Goal: Task Accomplishment & Management: Use online tool/utility

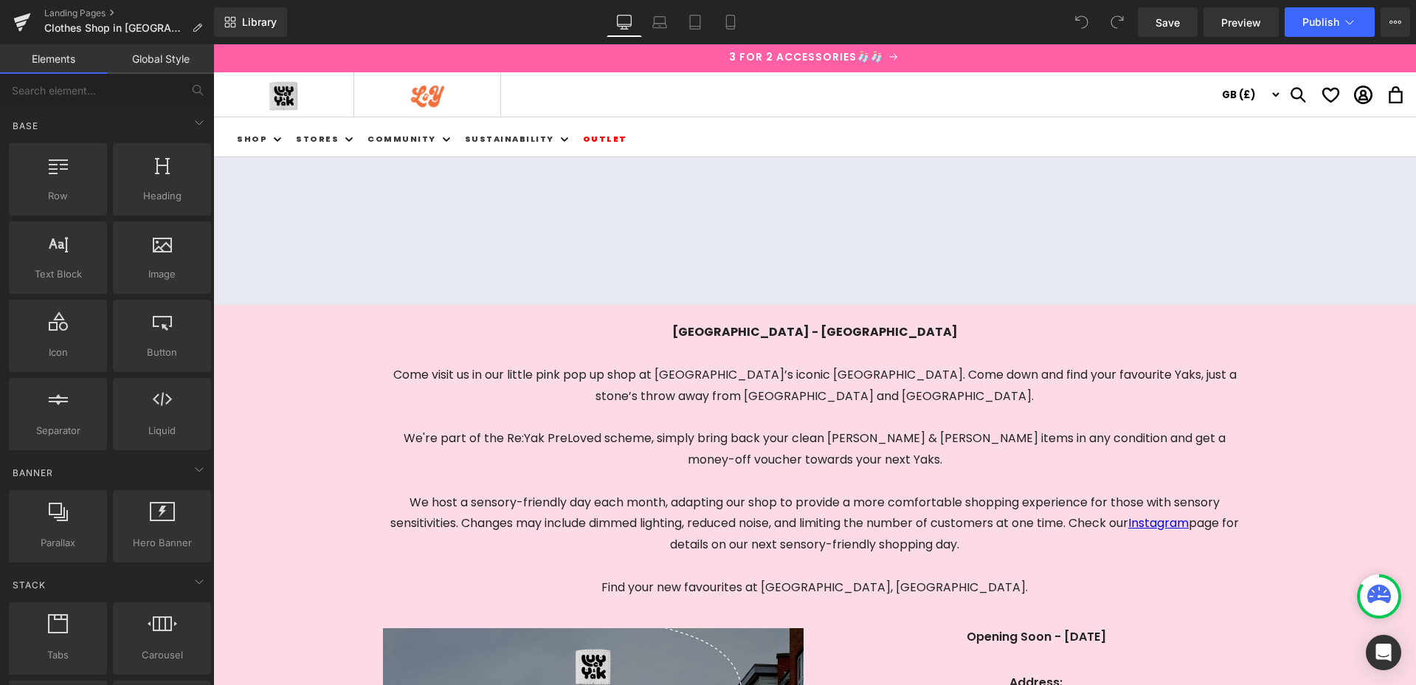
scroll to position [246, 0]
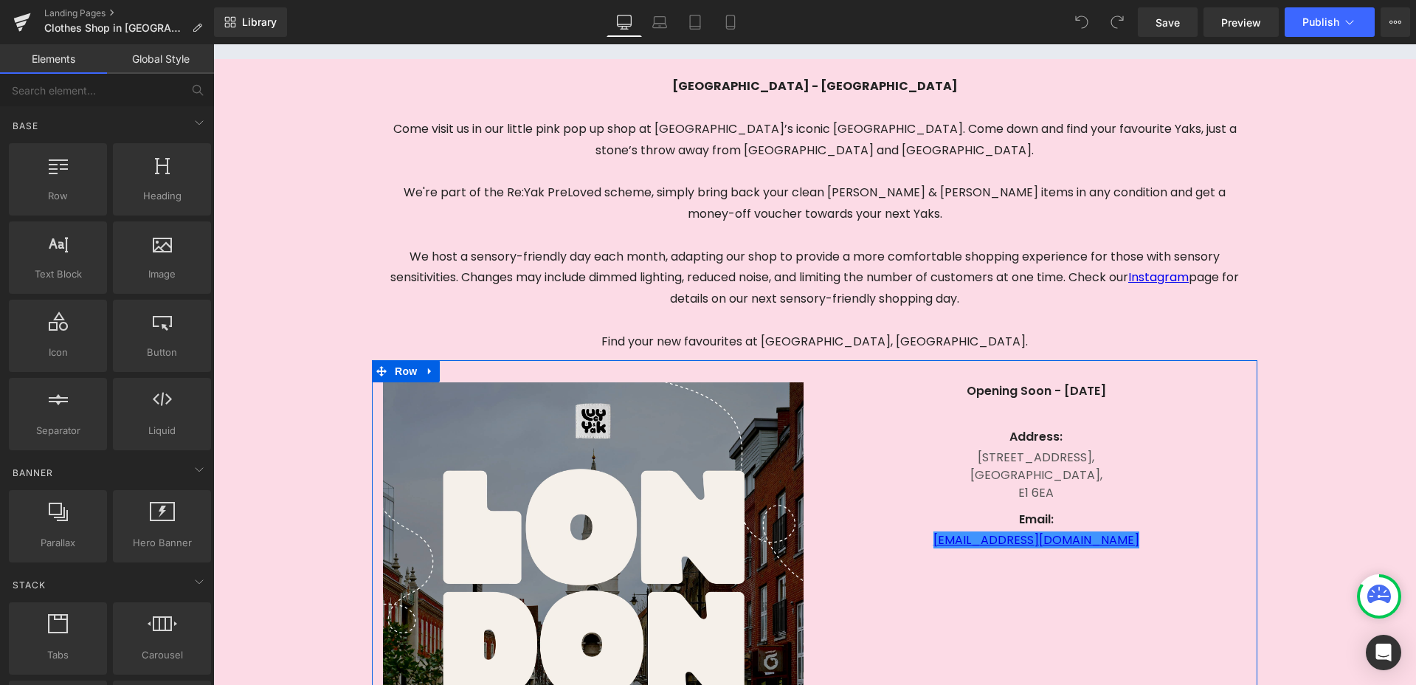
click at [1116, 390] on p "Opening Soon - [DATE]" at bounding box center [1036, 391] width 421 height 18
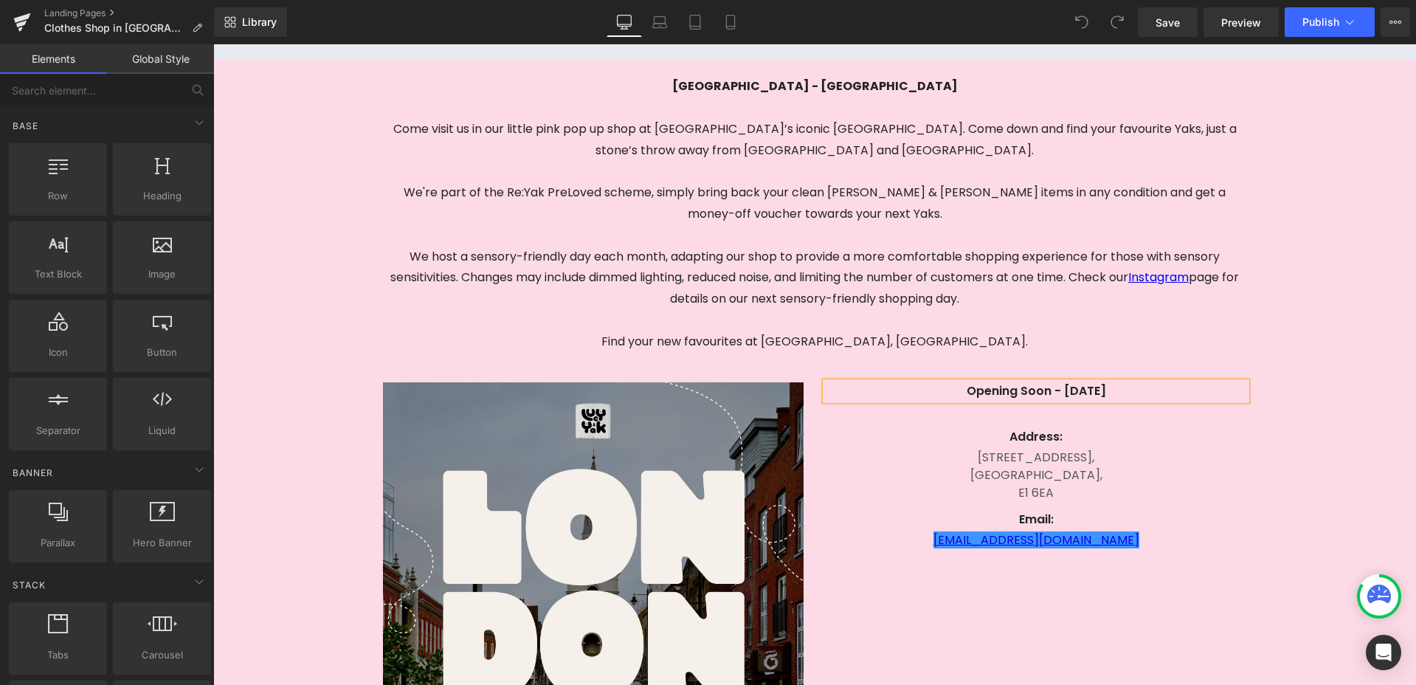
click at [1116, 390] on p "Opening Soon - [DATE]" at bounding box center [1036, 391] width 421 height 18
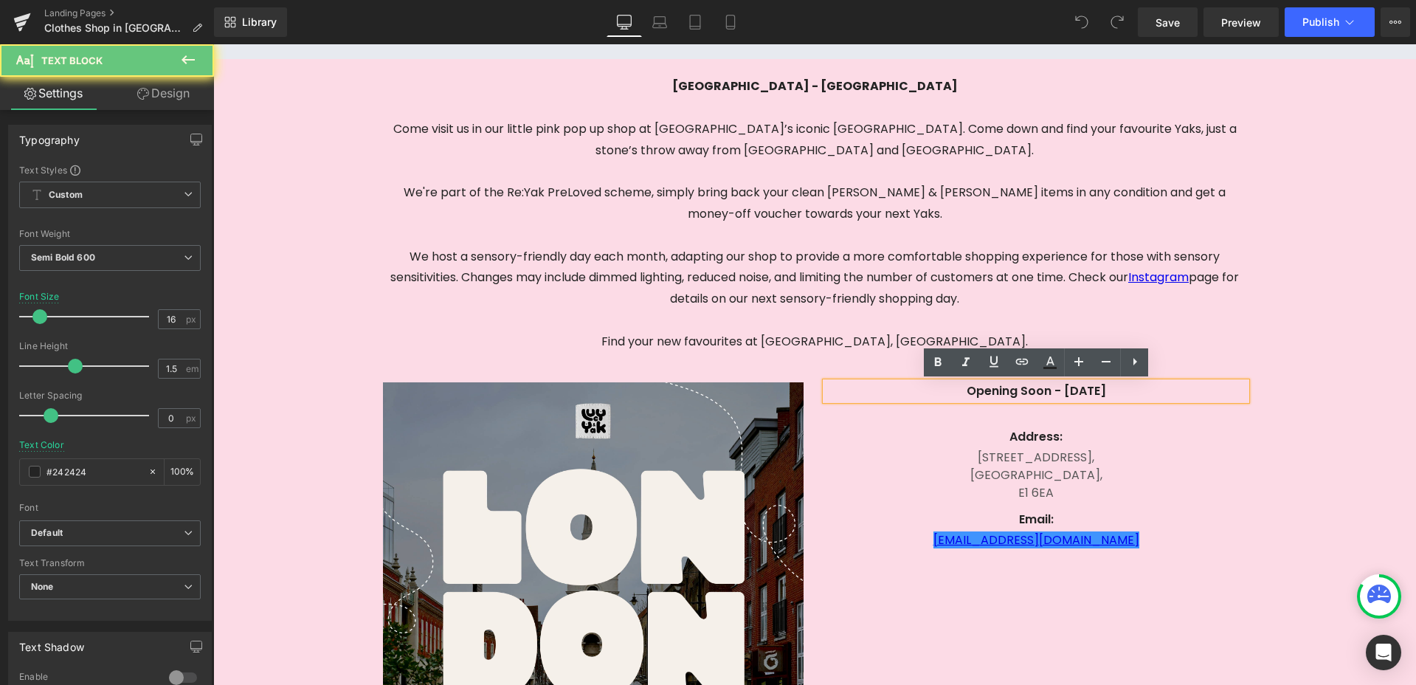
click at [1116, 390] on p "Opening Soon - [DATE]" at bounding box center [1036, 391] width 421 height 18
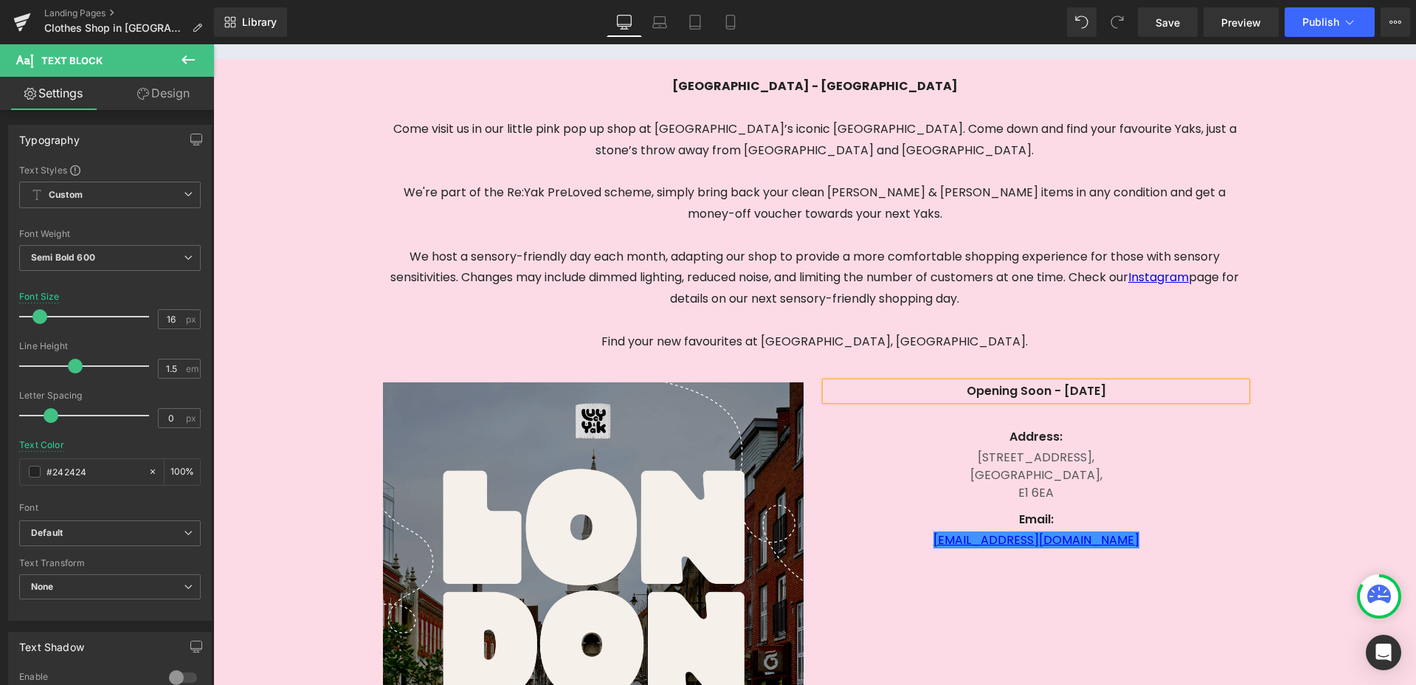
click at [1040, 391] on p "Opening Soon - [DATE]" at bounding box center [1036, 391] width 421 height 18
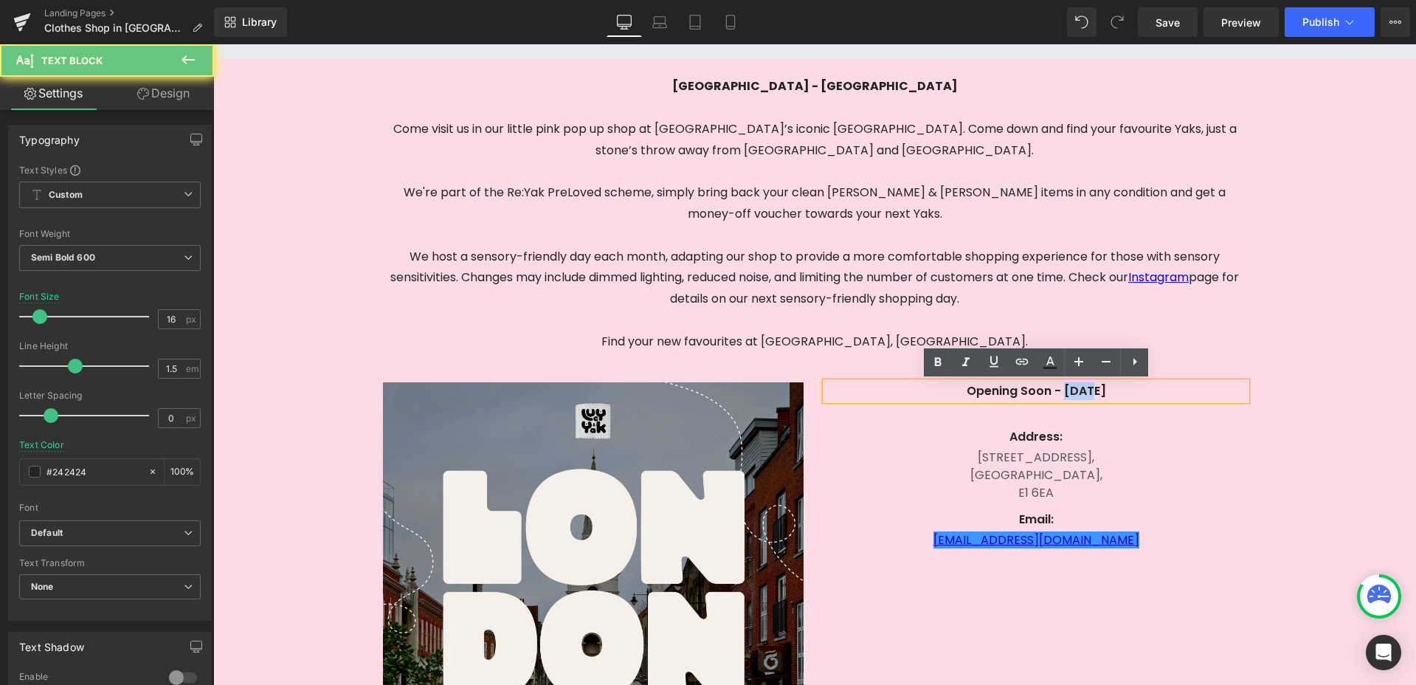
click at [1040, 391] on p "Opening Soon - [DATE]" at bounding box center [1036, 391] width 421 height 18
copy p "Opening Soon - [DATE]"
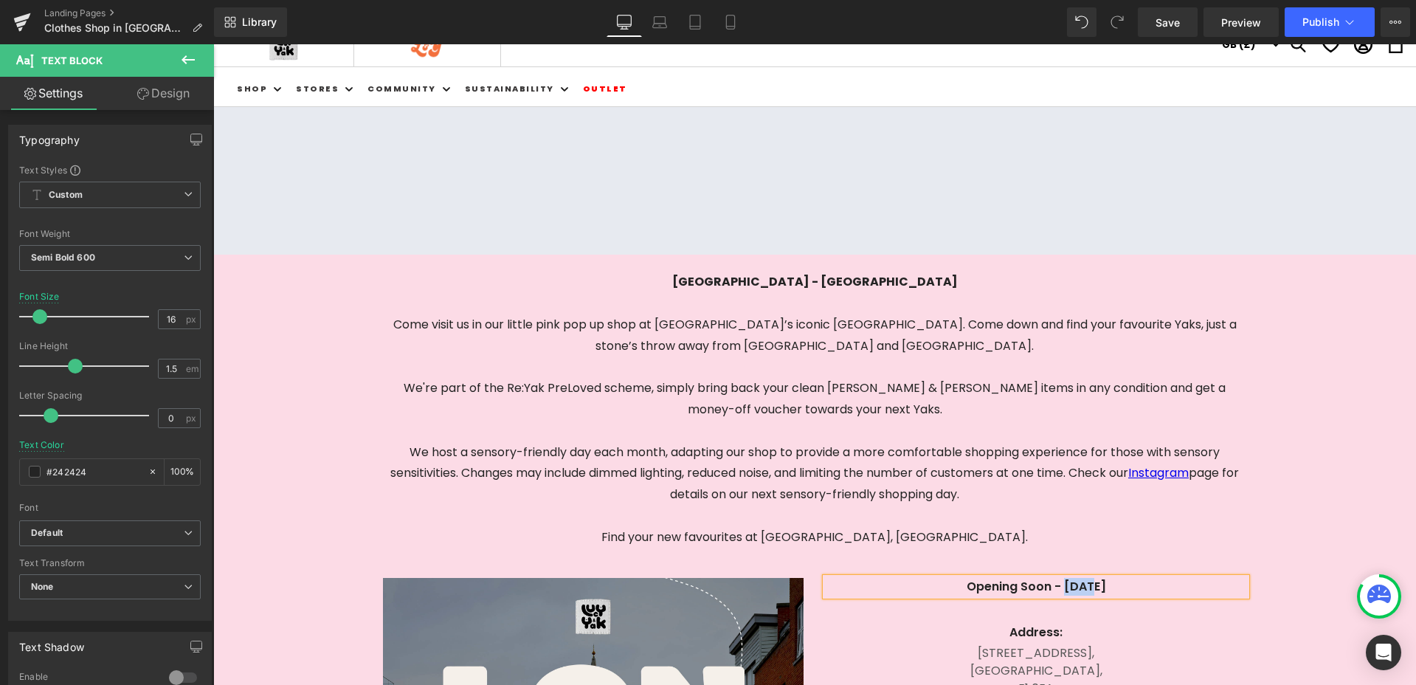
scroll to position [0, 0]
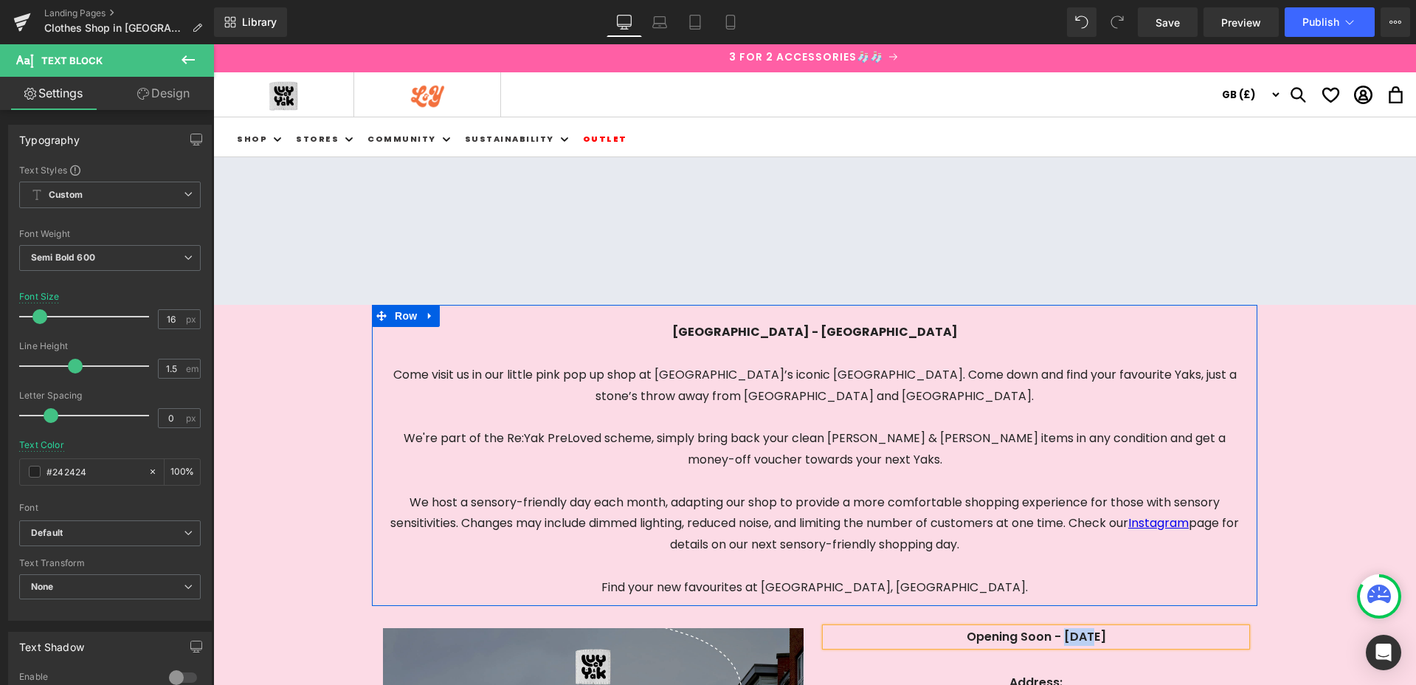
click at [887, 326] on span "[GEOGRAPHIC_DATA] - [GEOGRAPHIC_DATA]" at bounding box center [815, 331] width 286 height 17
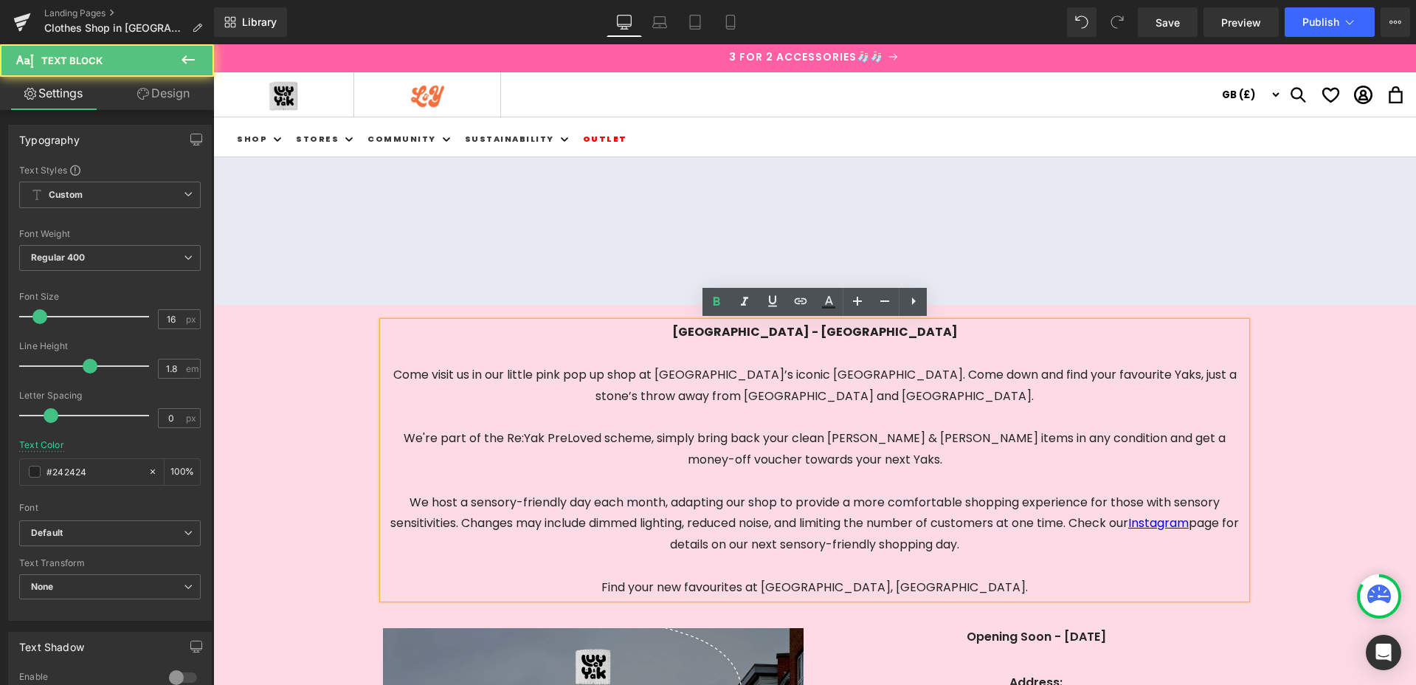
click at [894, 329] on span "[GEOGRAPHIC_DATA] - [GEOGRAPHIC_DATA]" at bounding box center [815, 331] width 286 height 17
click at [903, 331] on p "[GEOGRAPHIC_DATA] - [GEOGRAPHIC_DATA]" at bounding box center [814, 332] width 863 height 21
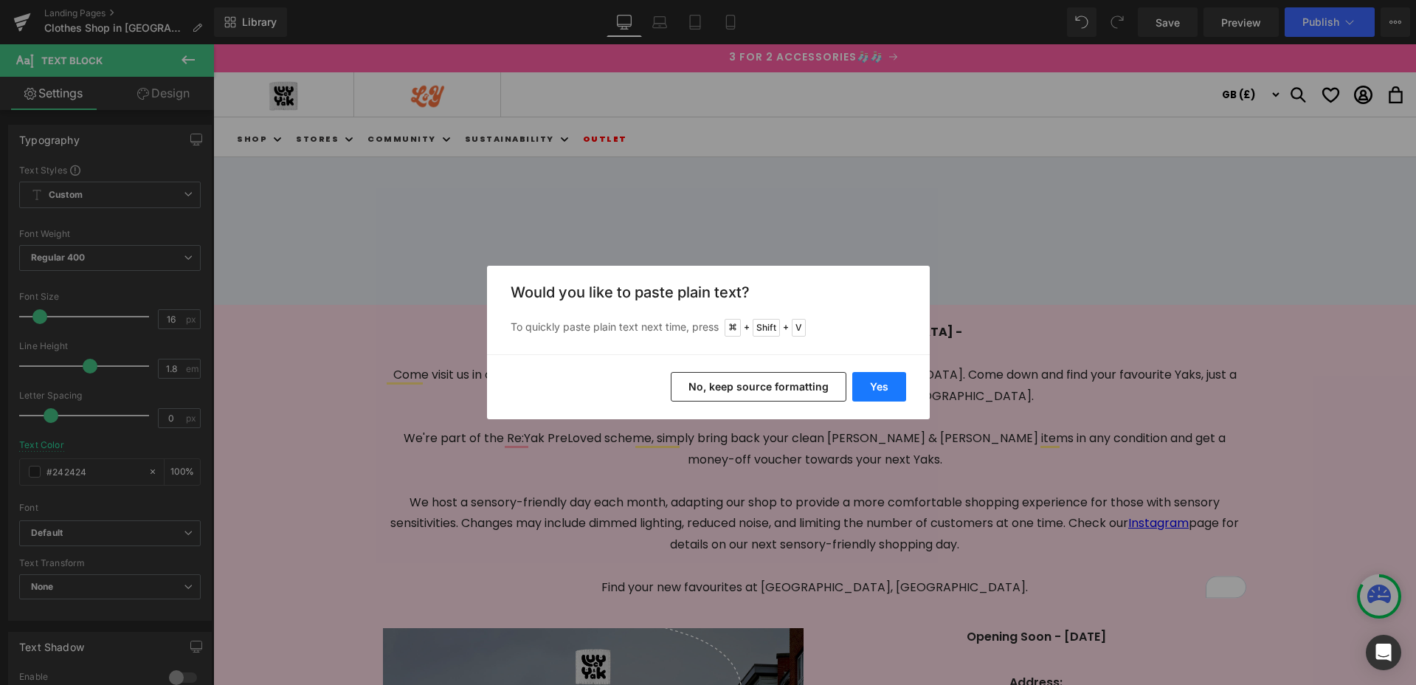
click at [875, 386] on button "Yes" at bounding box center [879, 387] width 54 height 30
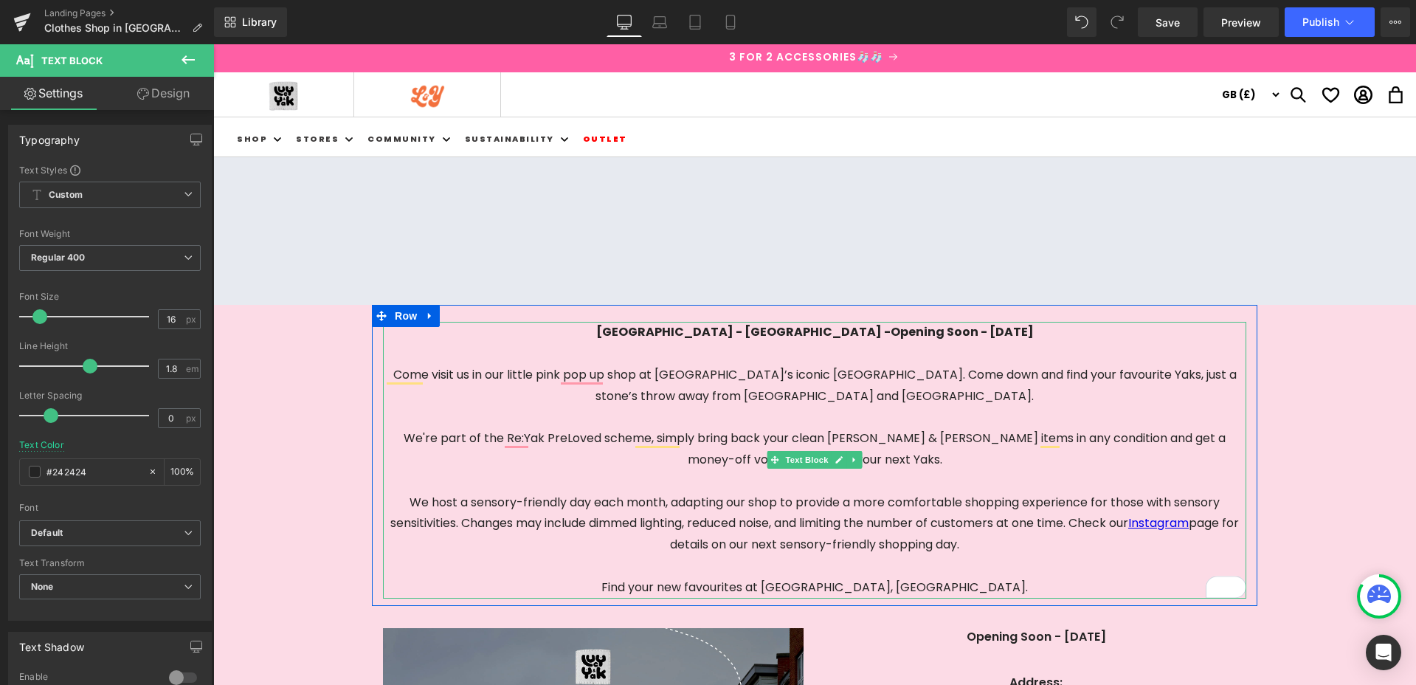
click at [814, 333] on span "London - Spitafields Market -Opening Soon - 17th of October" at bounding box center [815, 331] width 438 height 17
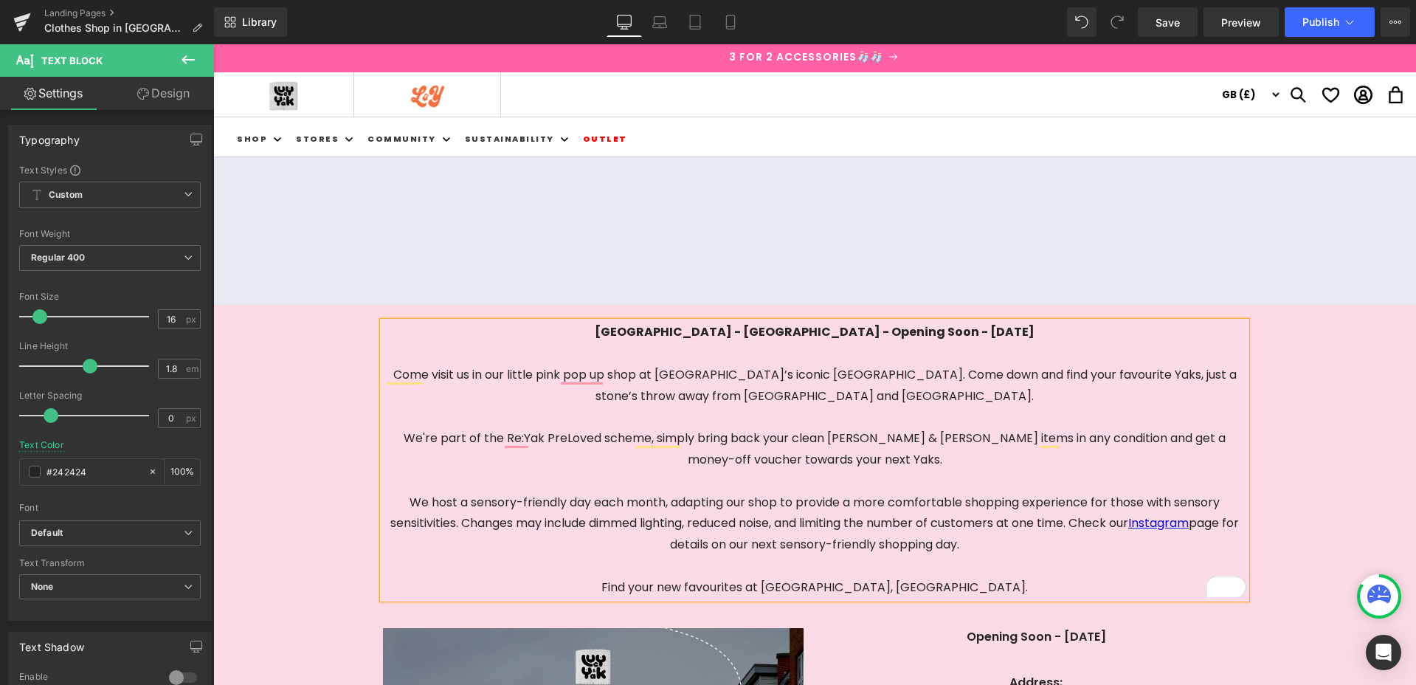
click at [905, 330] on span "London - Spitafields Market - Opening Soon - 17th of October" at bounding box center [815, 331] width 440 height 17
click at [807, 330] on span "London - Spitafields Market - Opening Soon - 17th of October" at bounding box center [815, 331] width 440 height 17
click at [812, 334] on span "London - Spitafields Market - Opening Soon - 17th of October" at bounding box center [815, 331] width 440 height 17
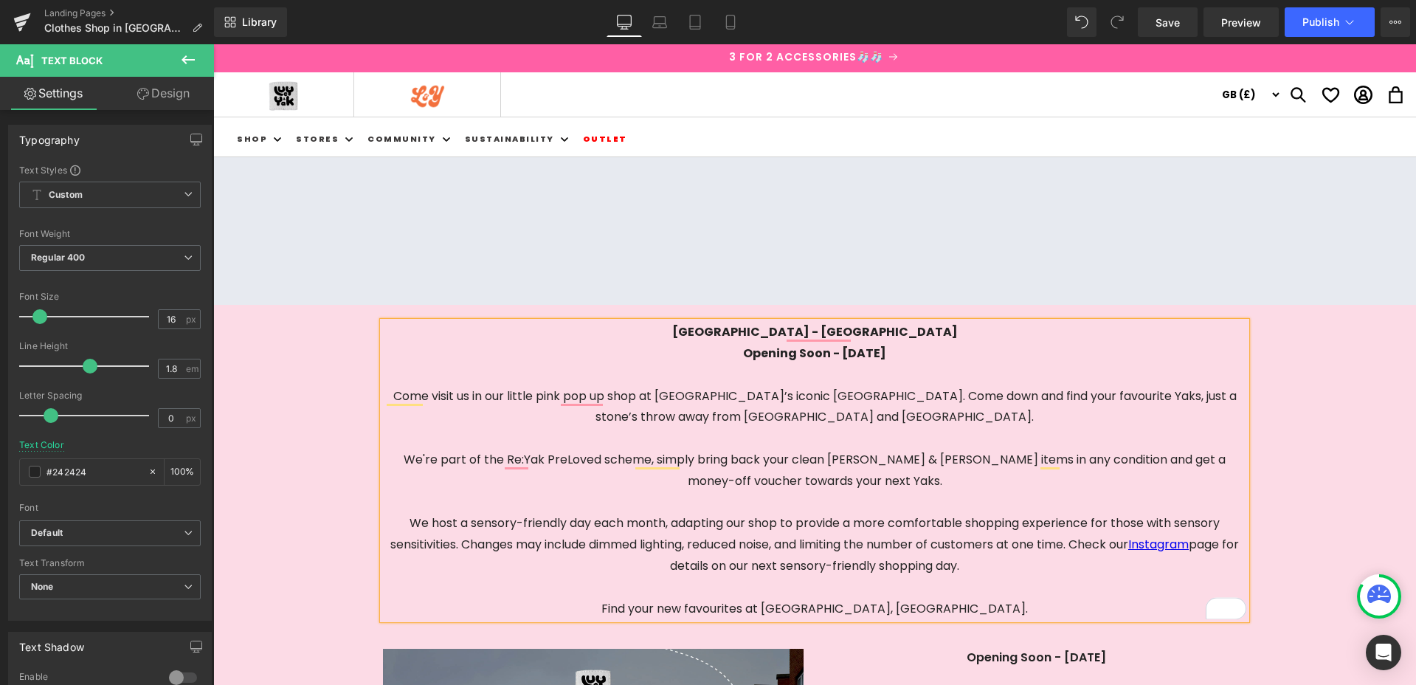
click at [855, 354] on span "Opening Soon - [DATE]" at bounding box center [814, 353] width 143 height 17
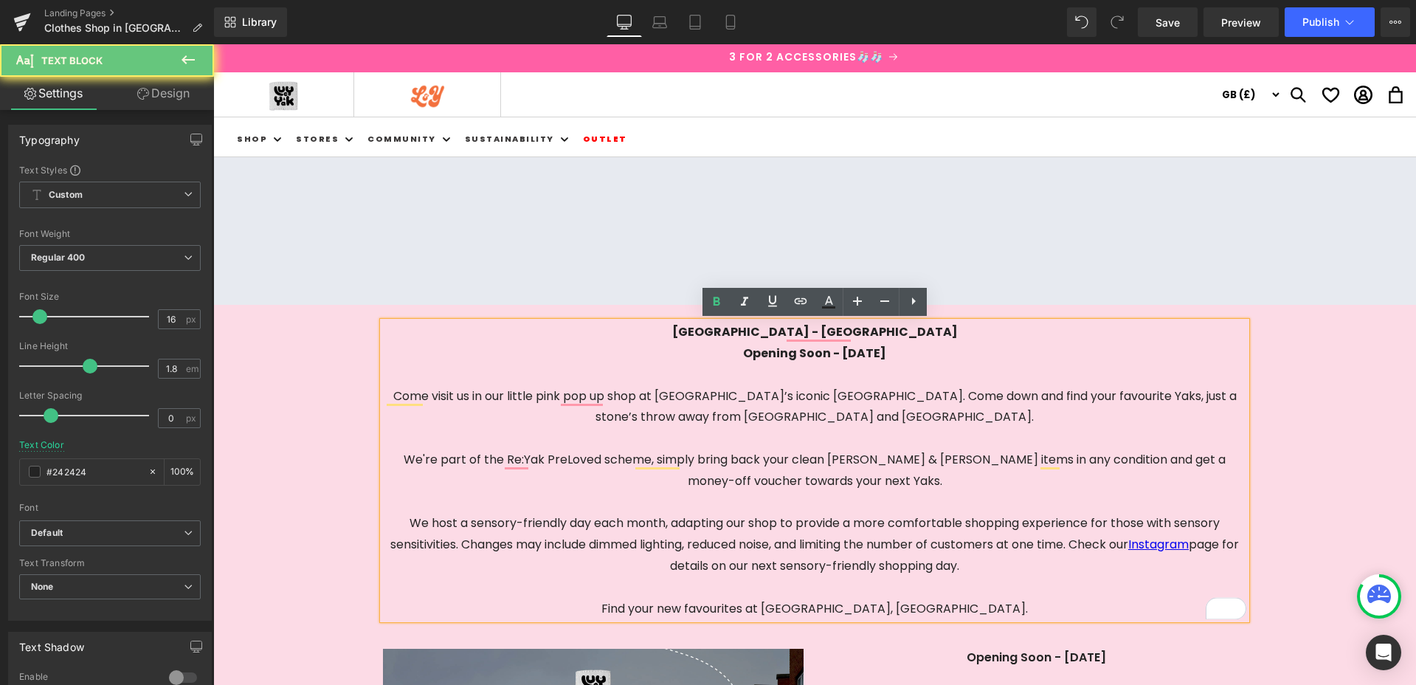
click at [855, 354] on span "Opening Soon - [DATE]" at bounding box center [814, 353] width 143 height 17
copy div "Opening Soon - [DATE]"
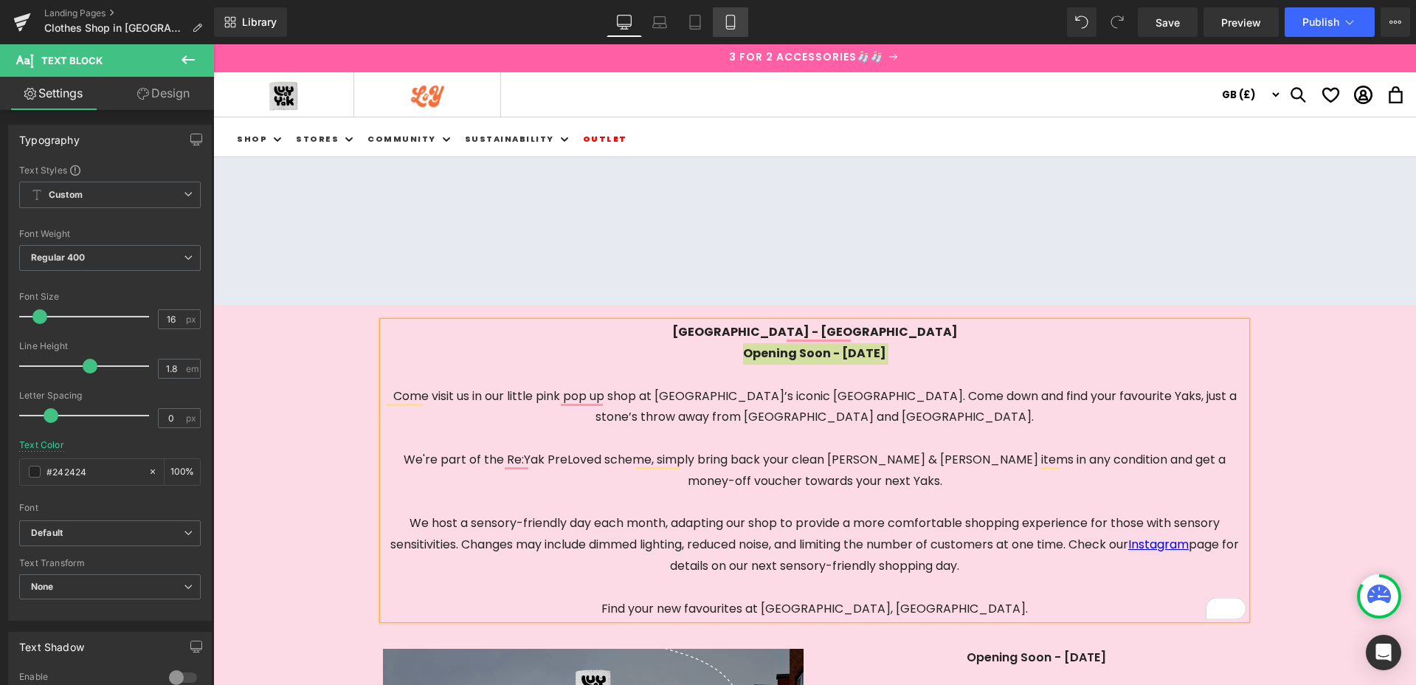
click at [728, 13] on link "Mobile" at bounding box center [730, 22] width 35 height 30
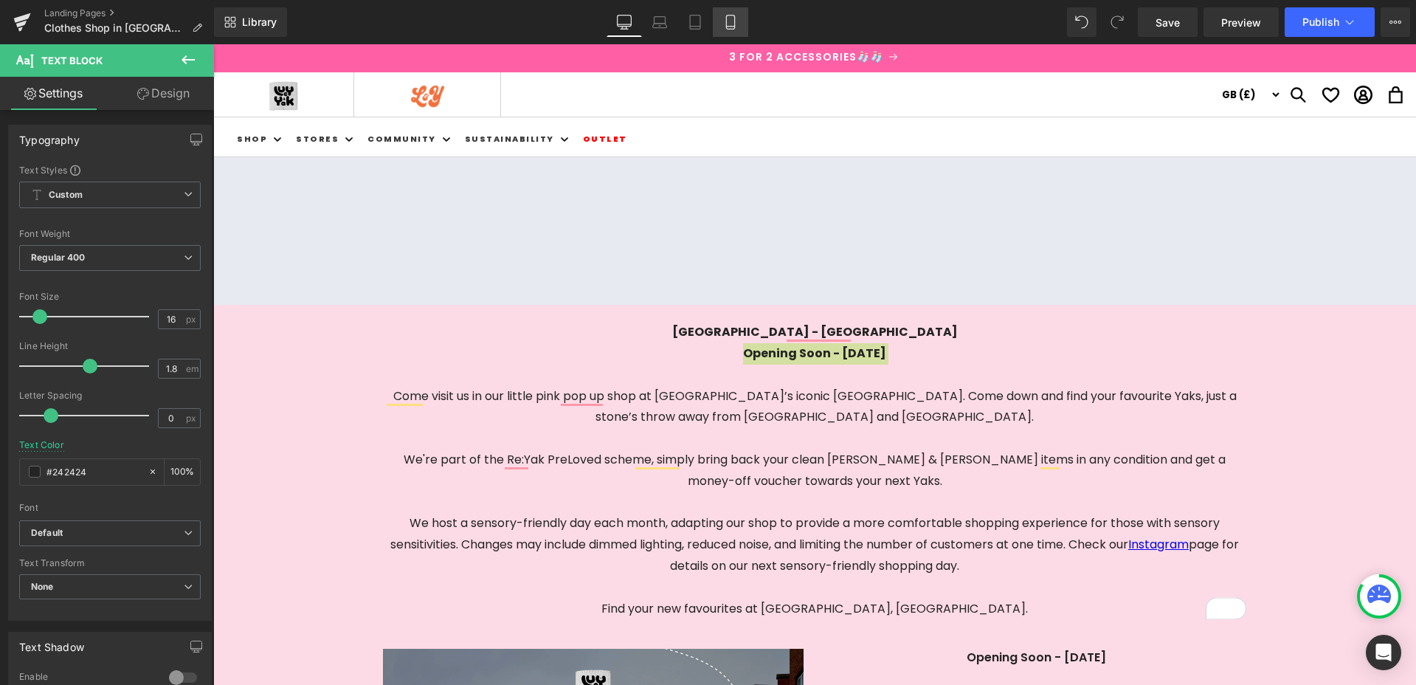
type input "100"
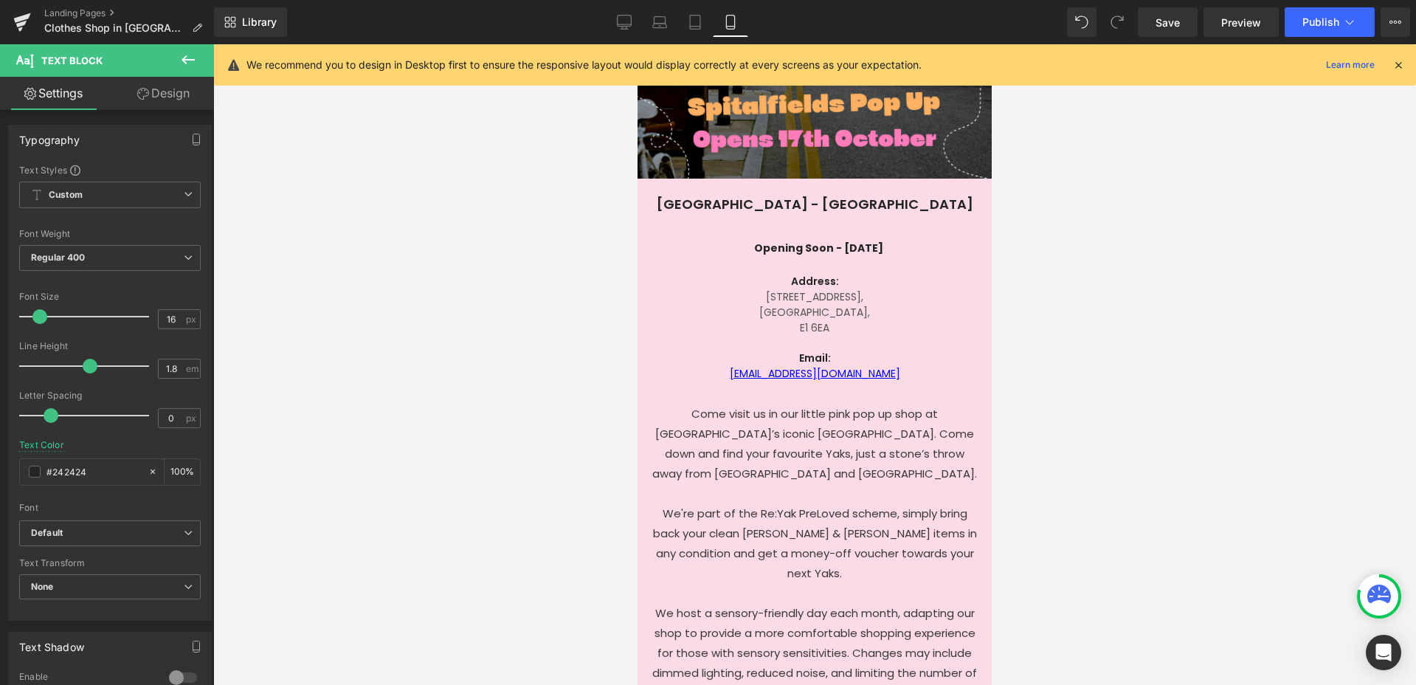
scroll to position [468, 0]
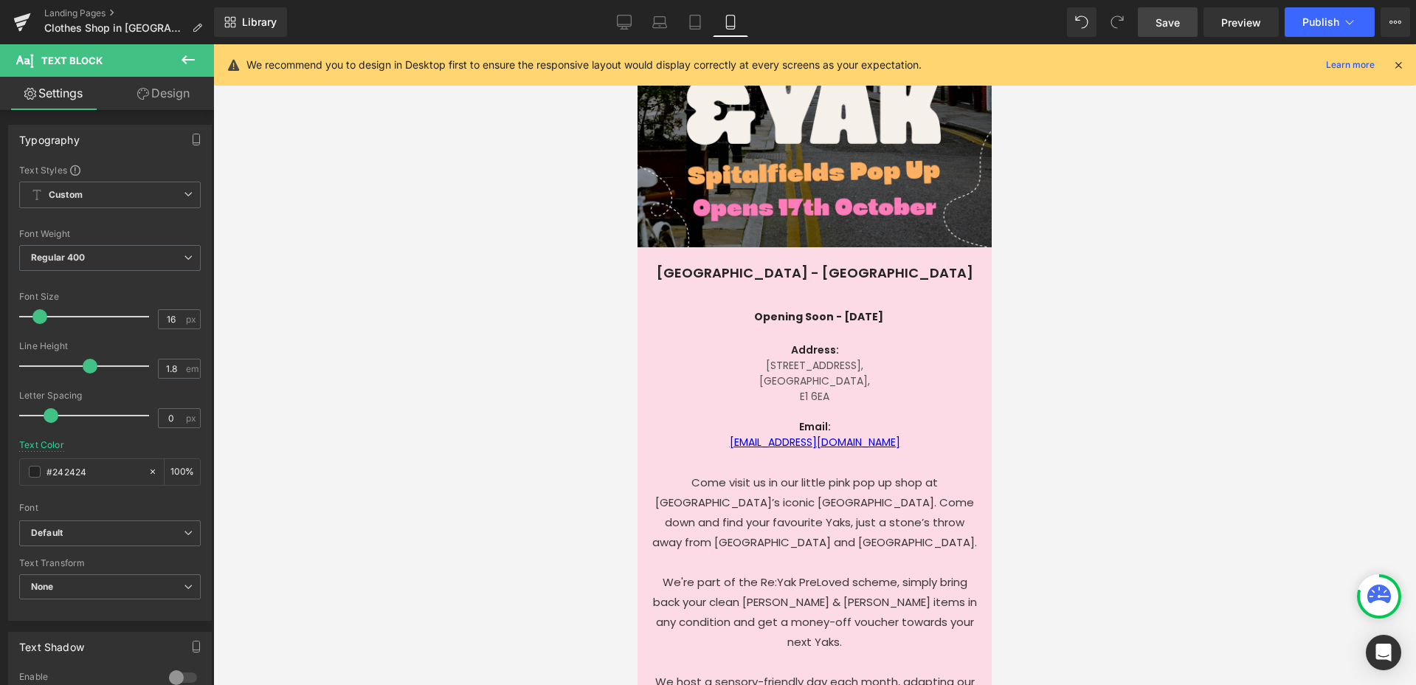
click at [1173, 27] on span "Save" at bounding box center [1168, 22] width 24 height 15
click at [1297, 16] on button "Publish" at bounding box center [1330, 22] width 90 height 30
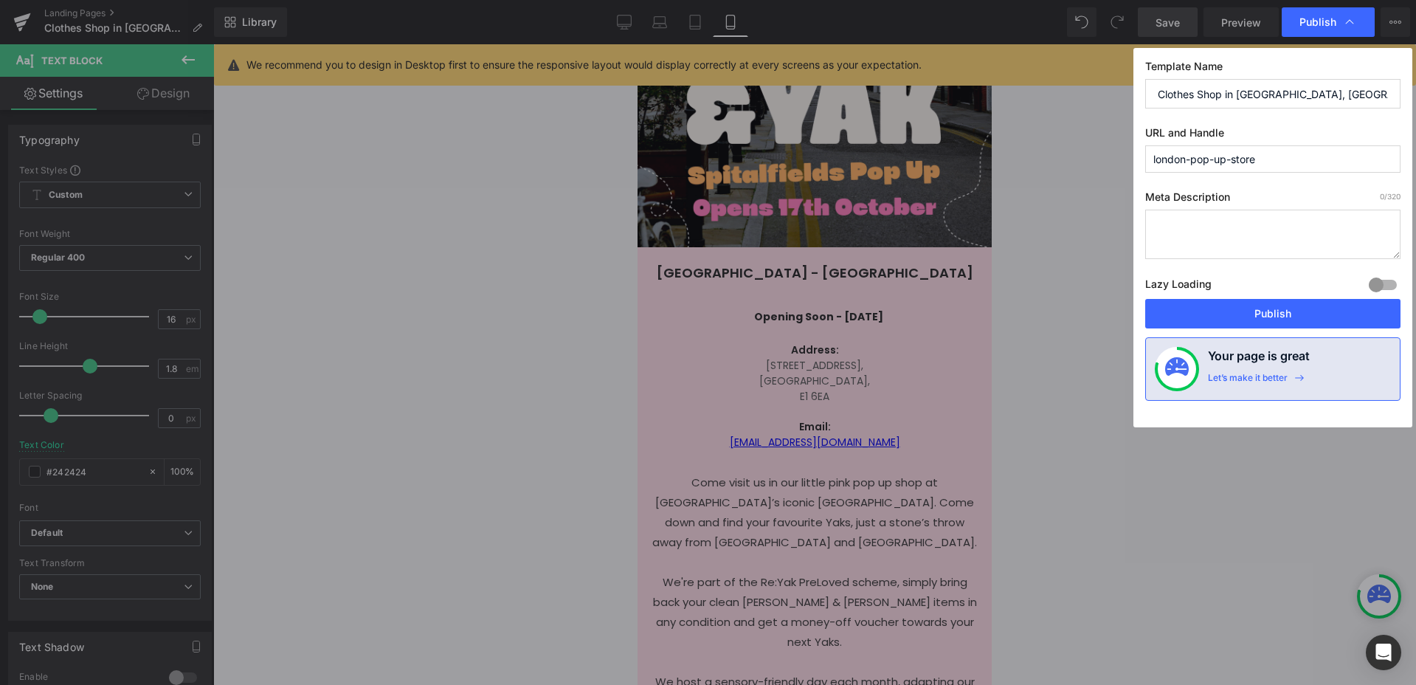
click at [1272, 319] on button "Publish" at bounding box center [1272, 314] width 255 height 30
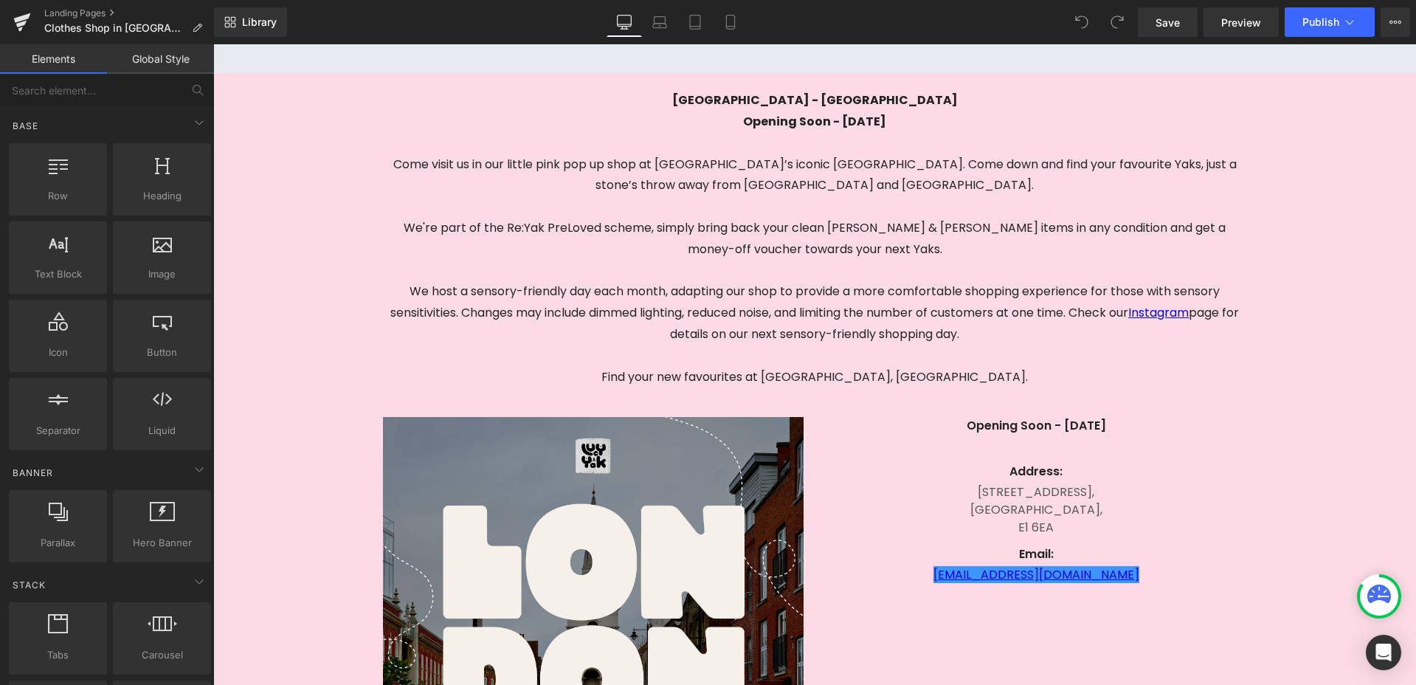
scroll to position [246, 0]
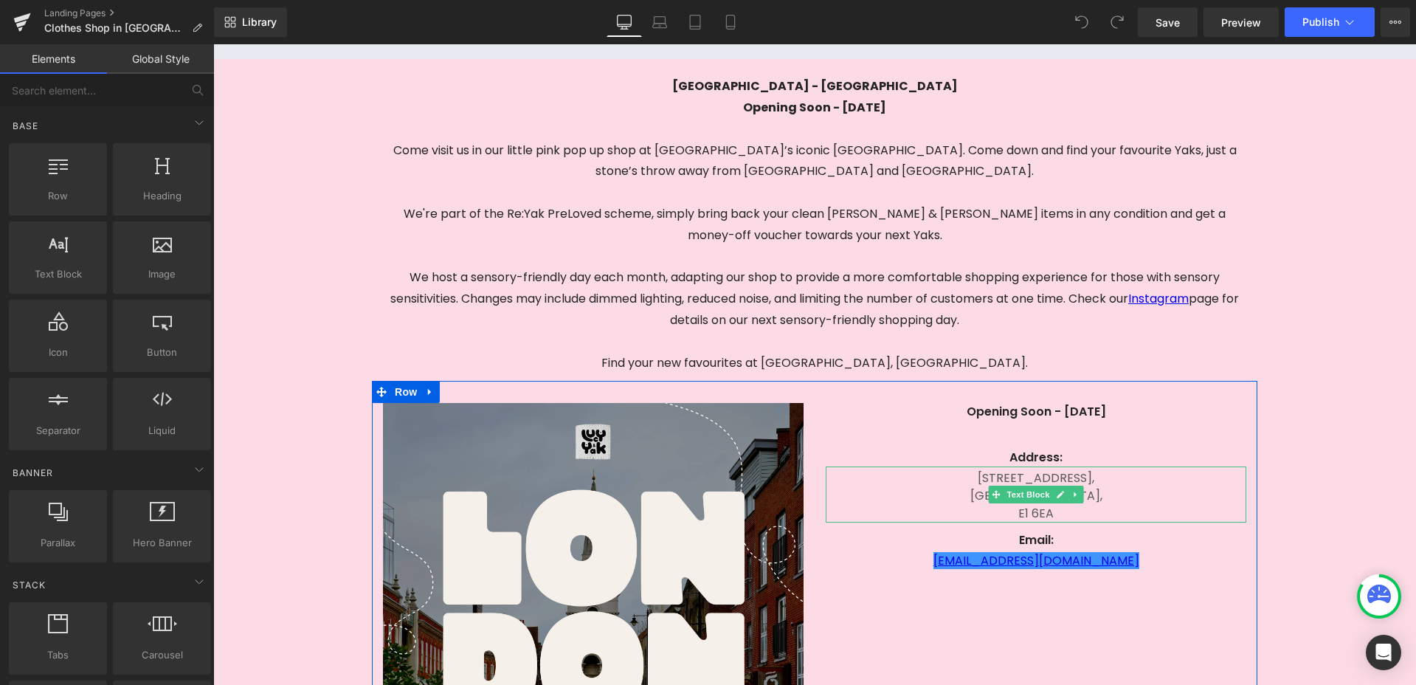
click at [1004, 475] on p "[STREET_ADDRESS]," at bounding box center [1036, 478] width 421 height 18
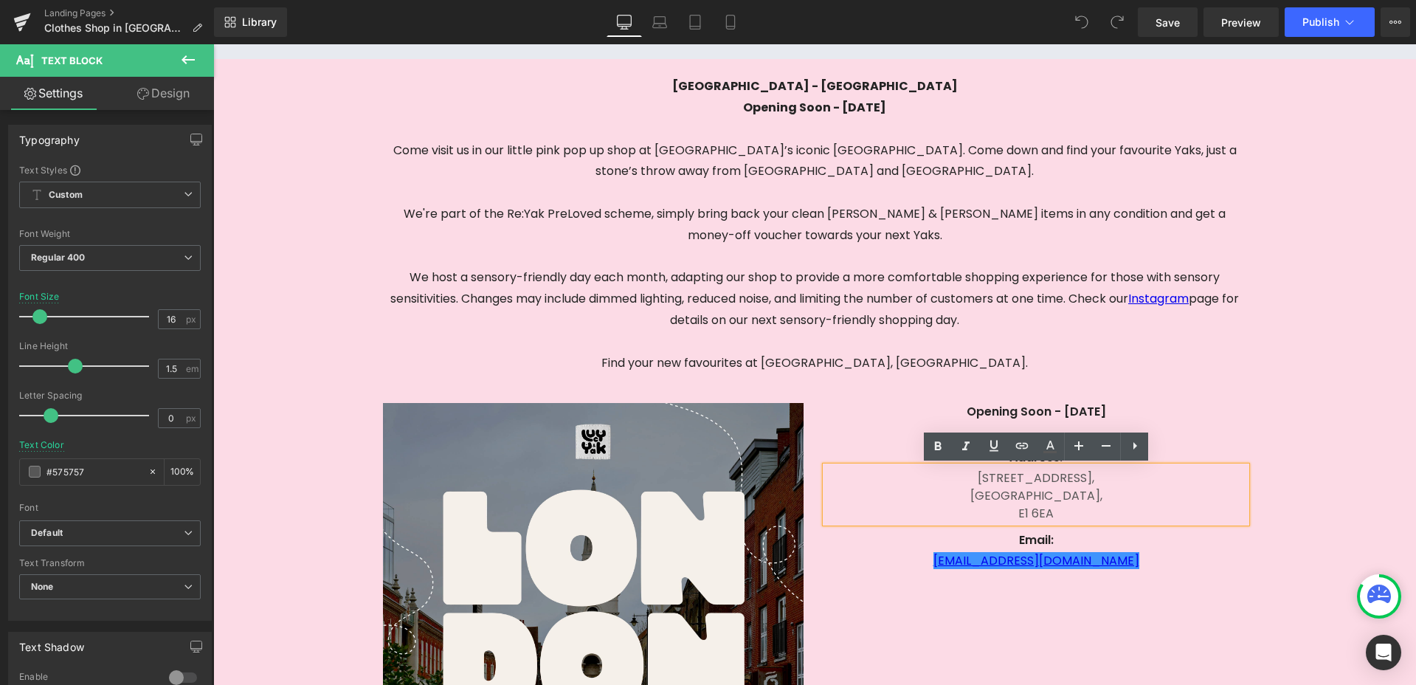
drag, startPoint x: 1004, startPoint y: 480, endPoint x: 1004, endPoint y: 489, distance: 9.6
click at [1004, 480] on p "[STREET_ADDRESS]," at bounding box center [1036, 478] width 421 height 18
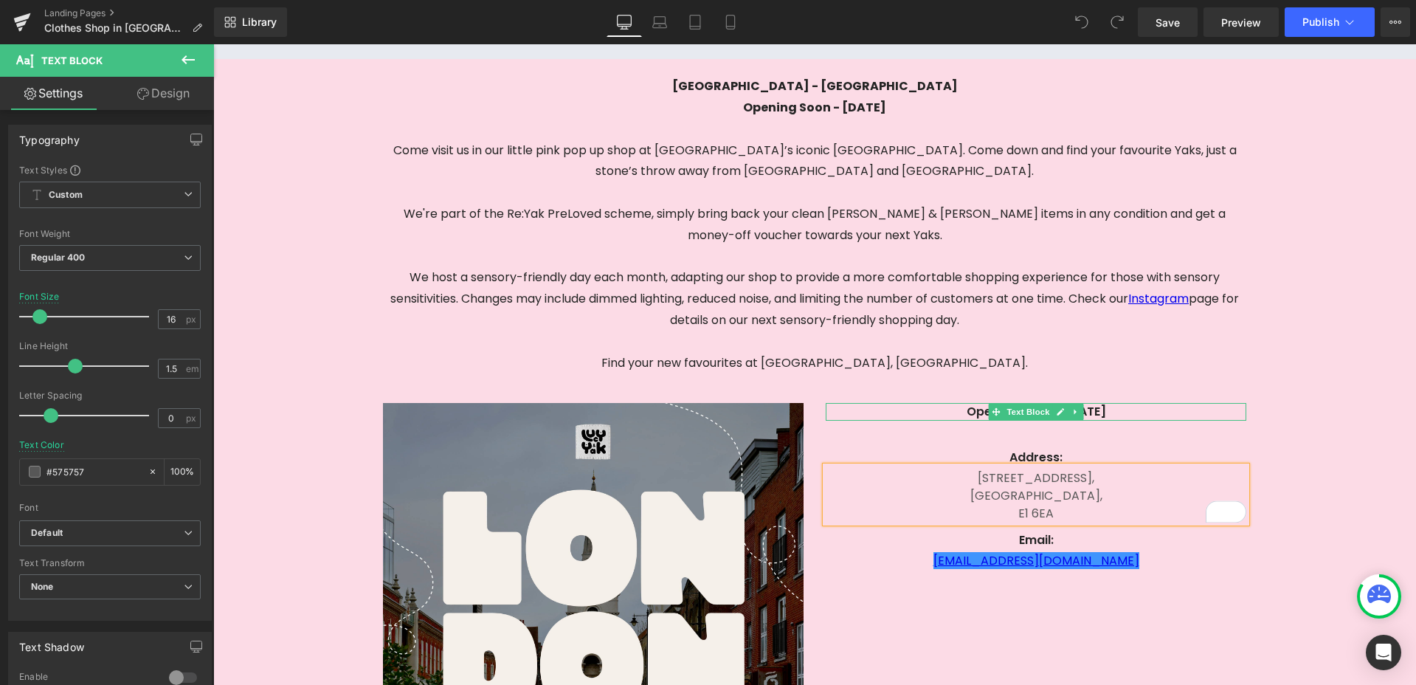
click at [1232, 411] on p "Opening Soon - [DATE]" at bounding box center [1036, 412] width 421 height 18
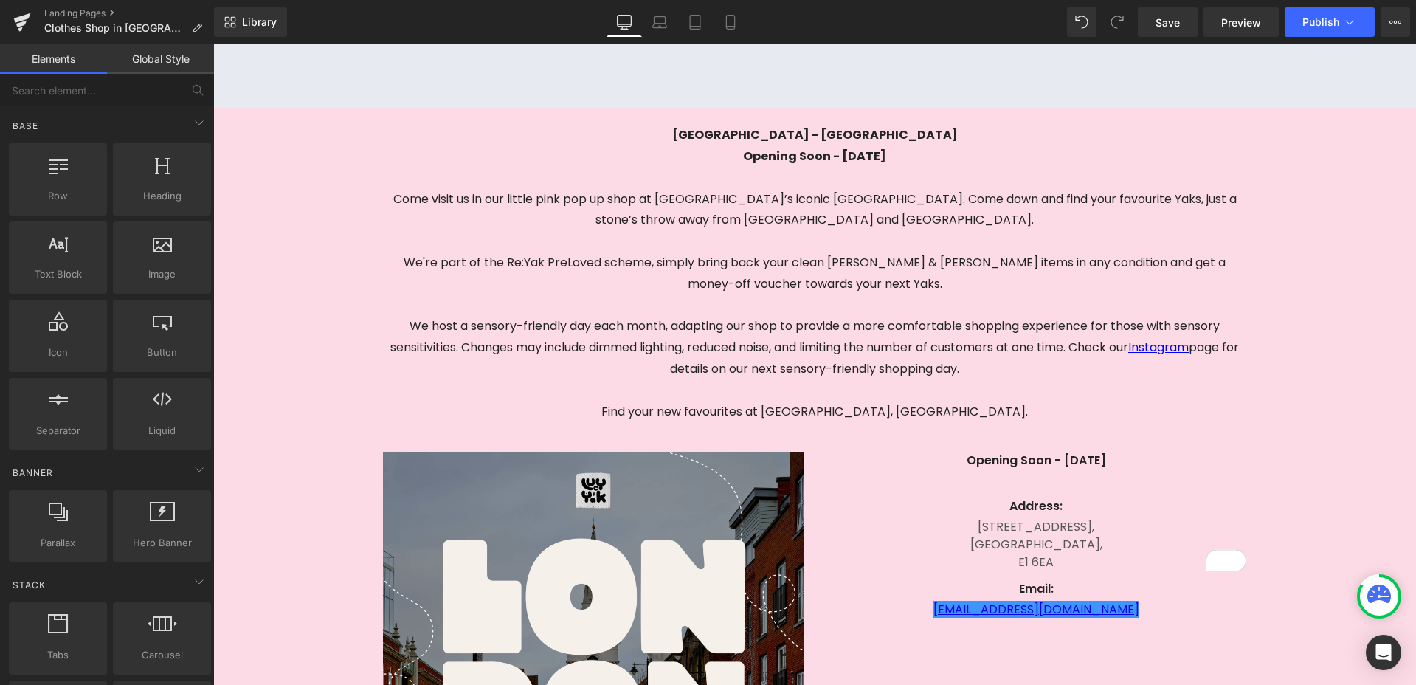
scroll to position [0, 0]
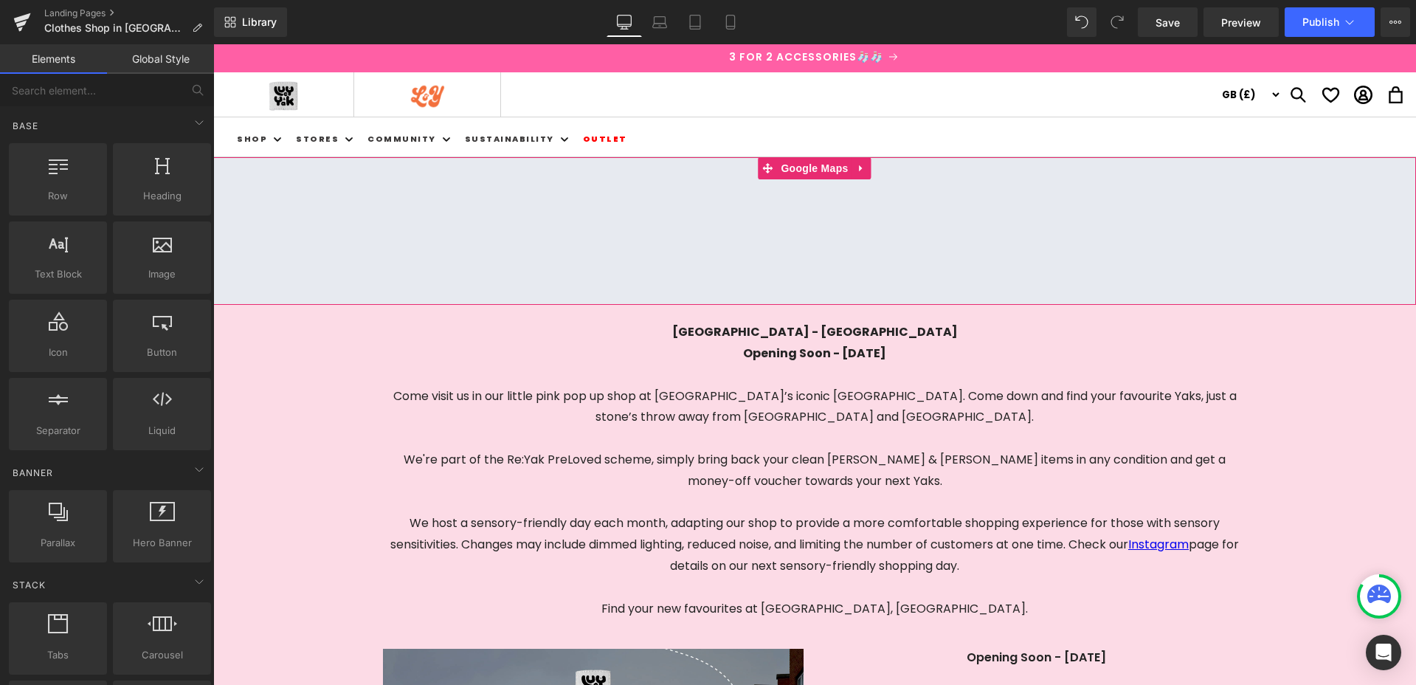
click at [348, 174] on div at bounding box center [814, 231] width 1203 height 148
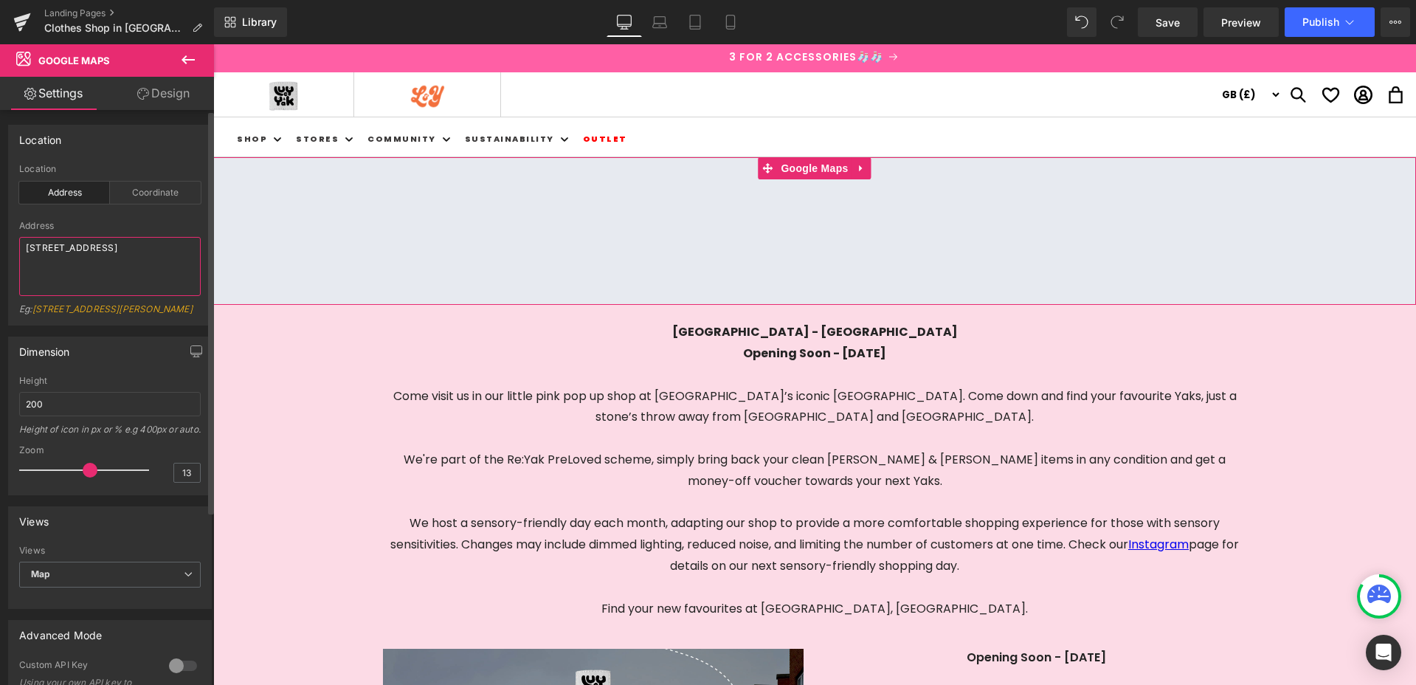
click at [38, 249] on textarea "[STREET_ADDRESS]" at bounding box center [110, 266] width 182 height 59
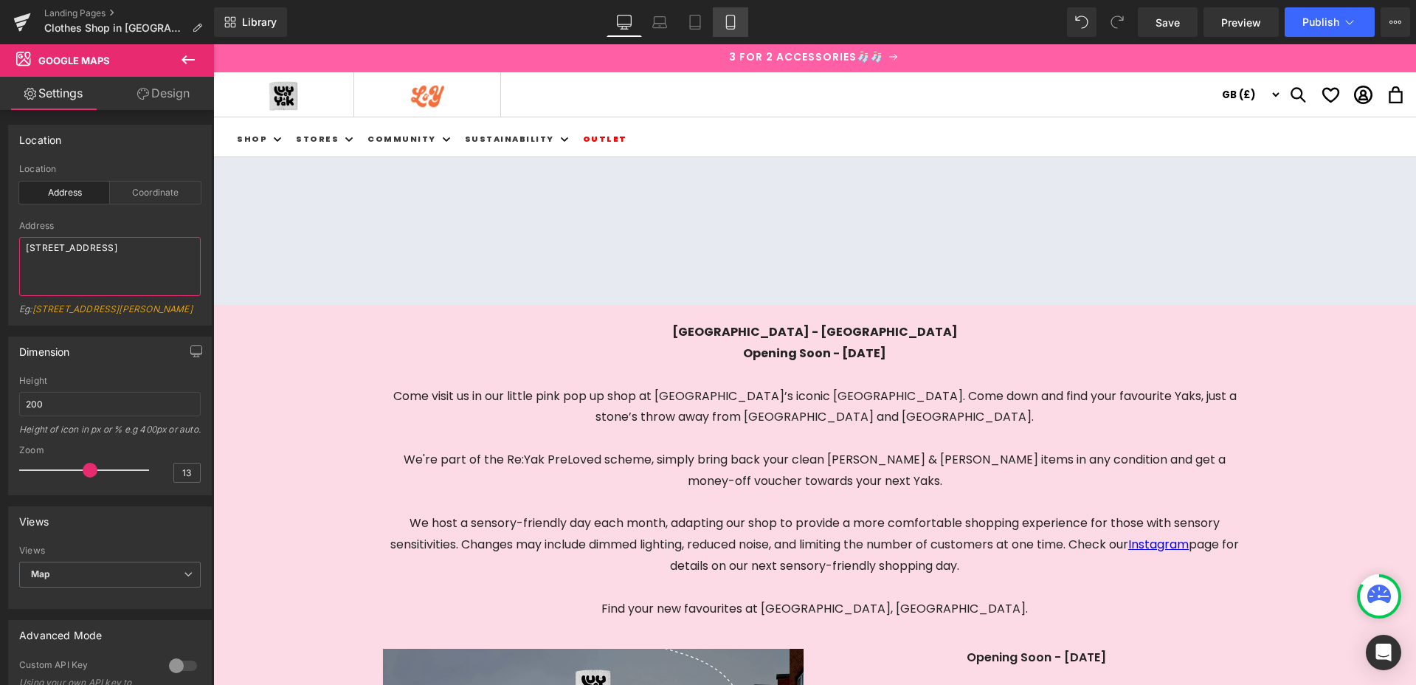
type textarea "[STREET_ADDRESS]"
click at [731, 24] on icon at bounding box center [730, 22] width 15 height 15
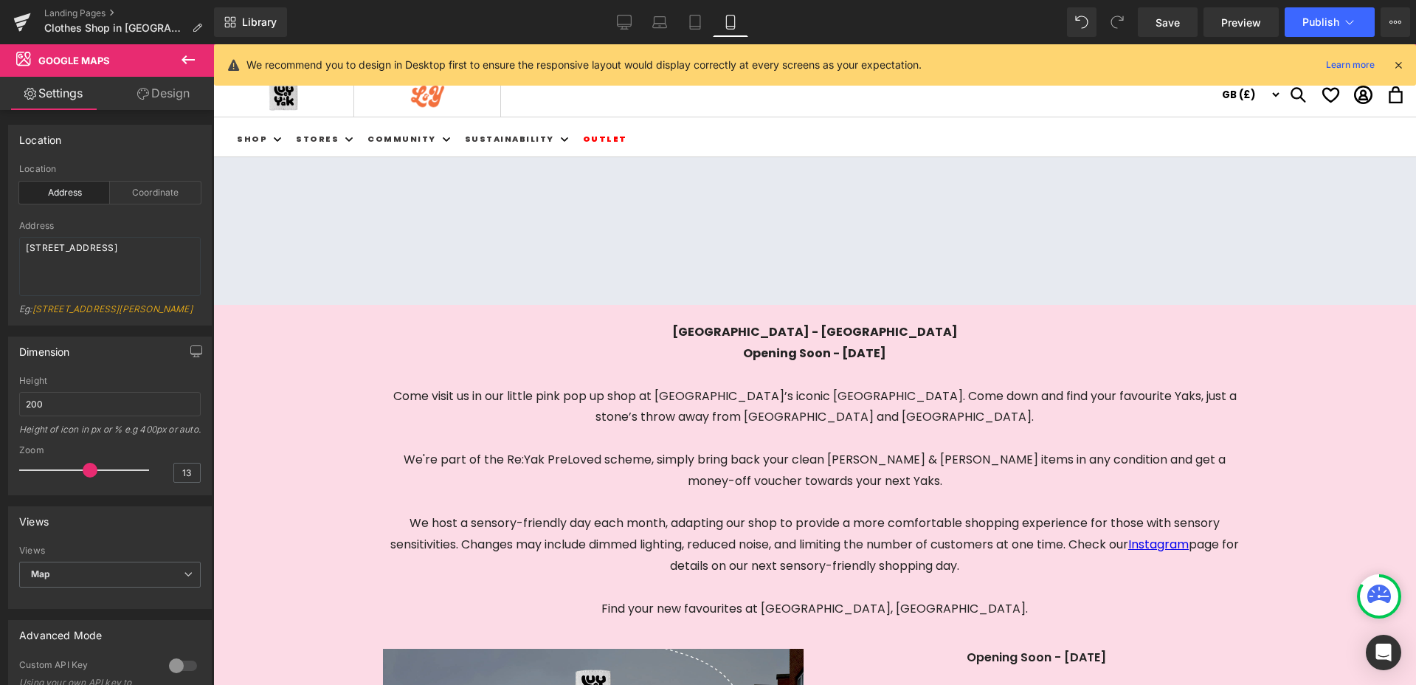
type input "150"
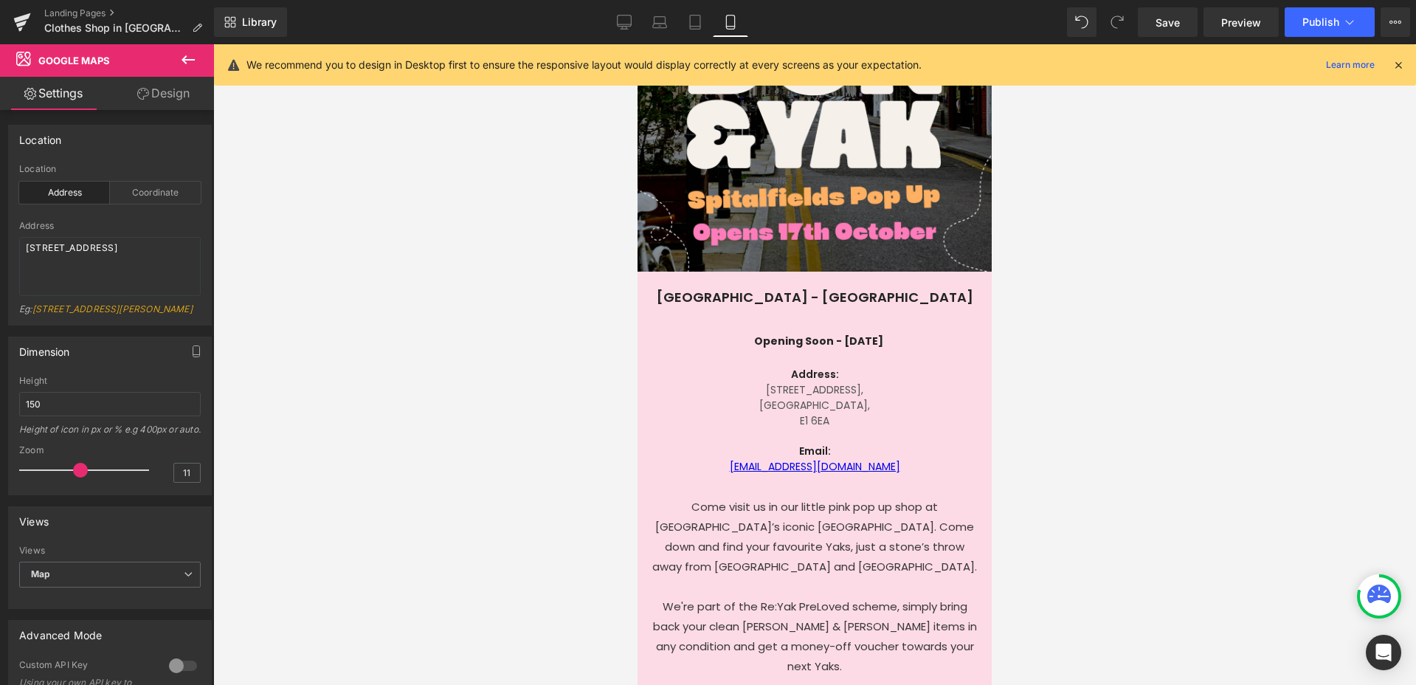
scroll to position [446, 0]
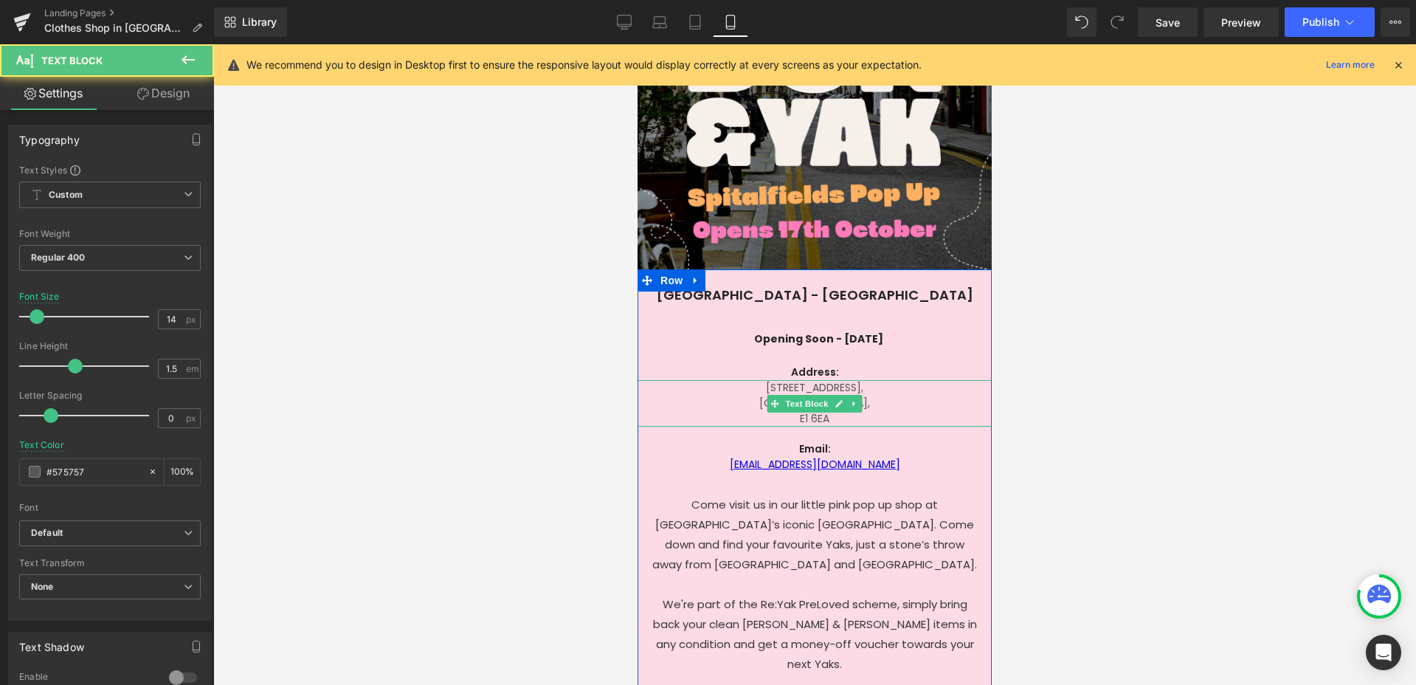
click at [787, 388] on p "[STREET_ADDRESS]," at bounding box center [815, 395] width 354 height 31
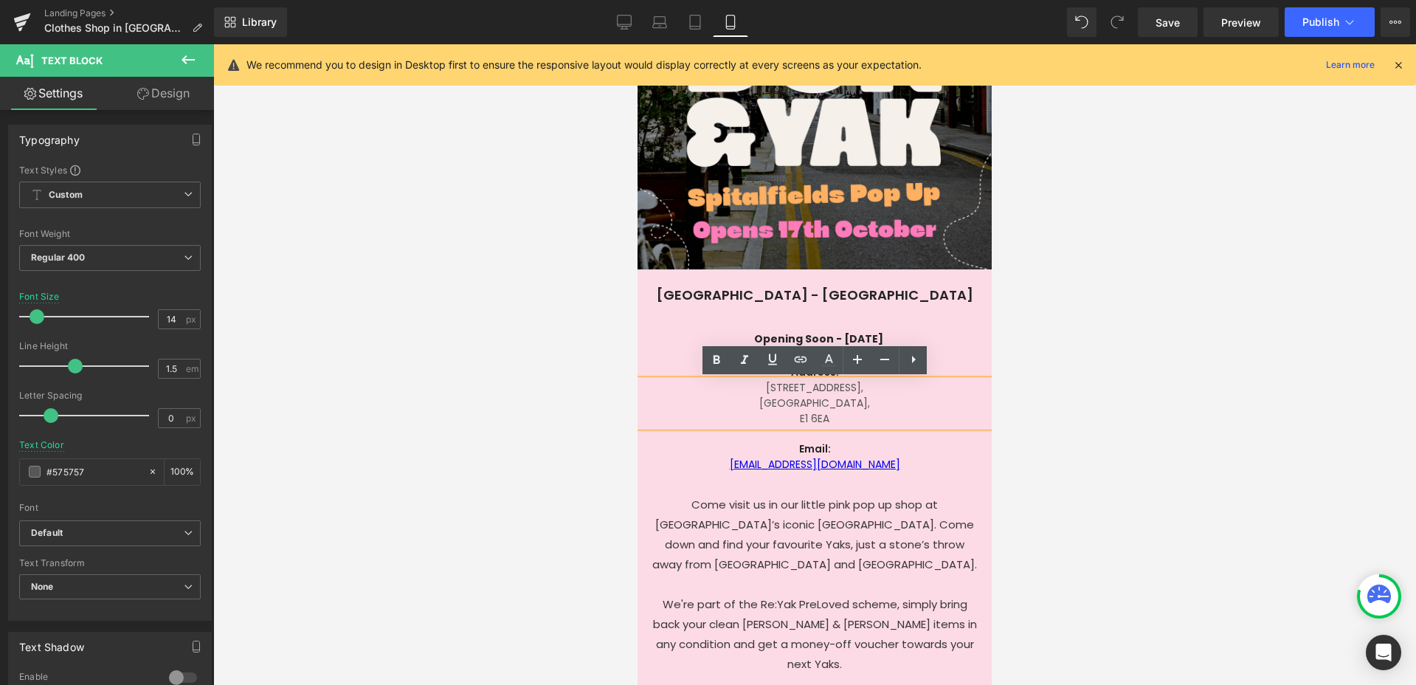
drag, startPoint x: 784, startPoint y: 384, endPoint x: 787, endPoint y: 404, distance: 20.0
click at [784, 384] on p "[STREET_ADDRESS]," at bounding box center [815, 395] width 354 height 31
click at [1140, 243] on div at bounding box center [814, 364] width 1203 height 641
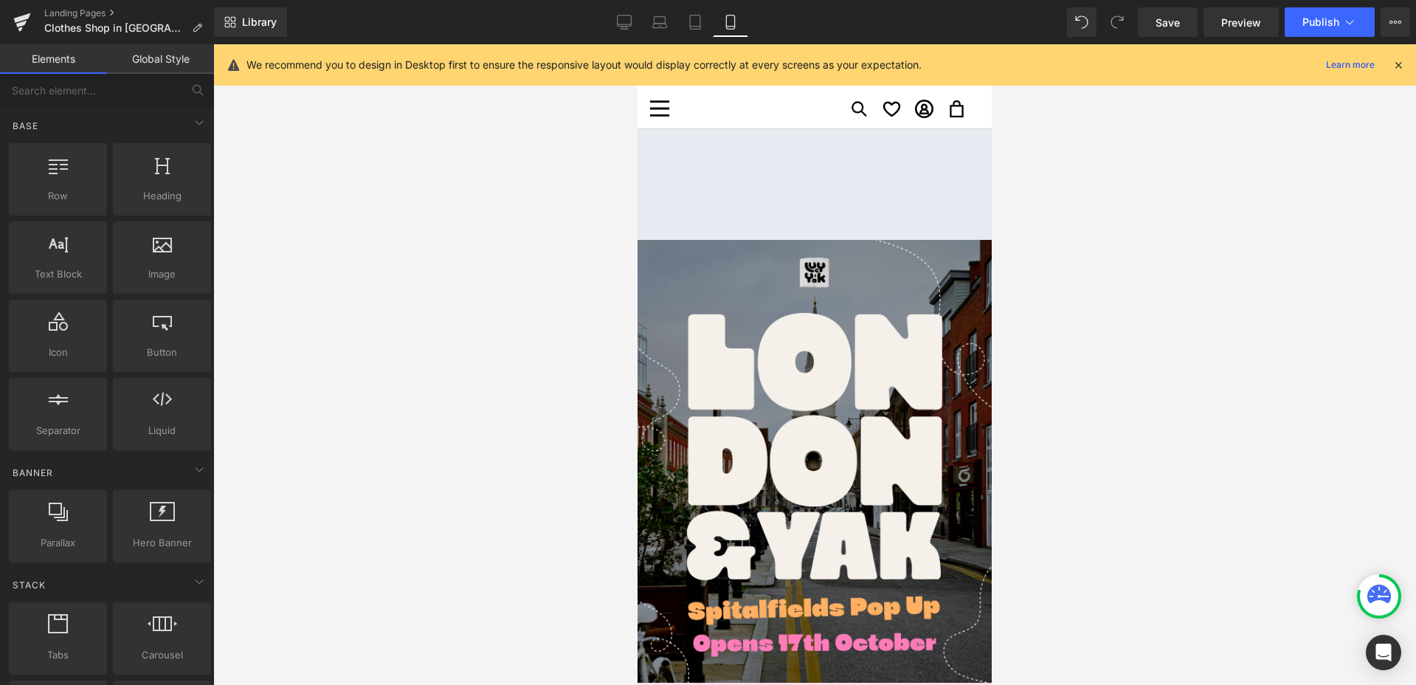
scroll to position [0, 0]
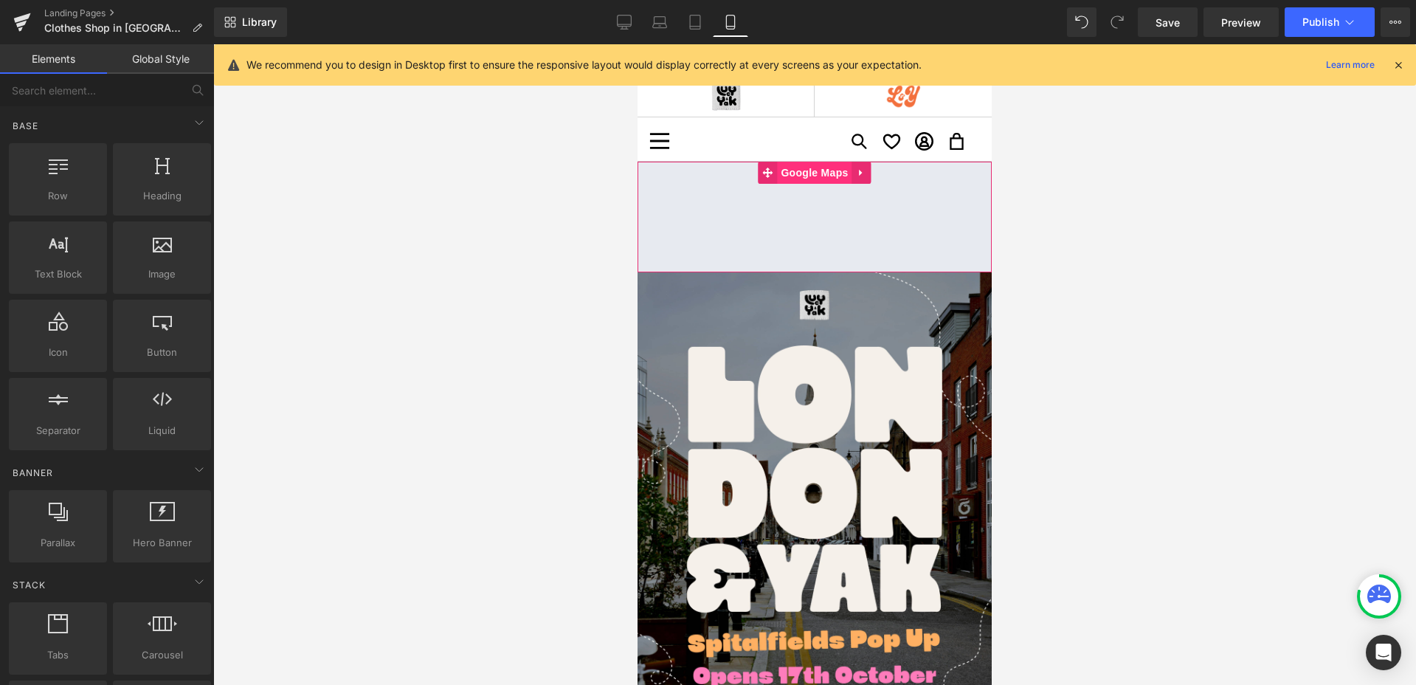
click at [835, 171] on span "Google Maps" at bounding box center [814, 173] width 75 height 22
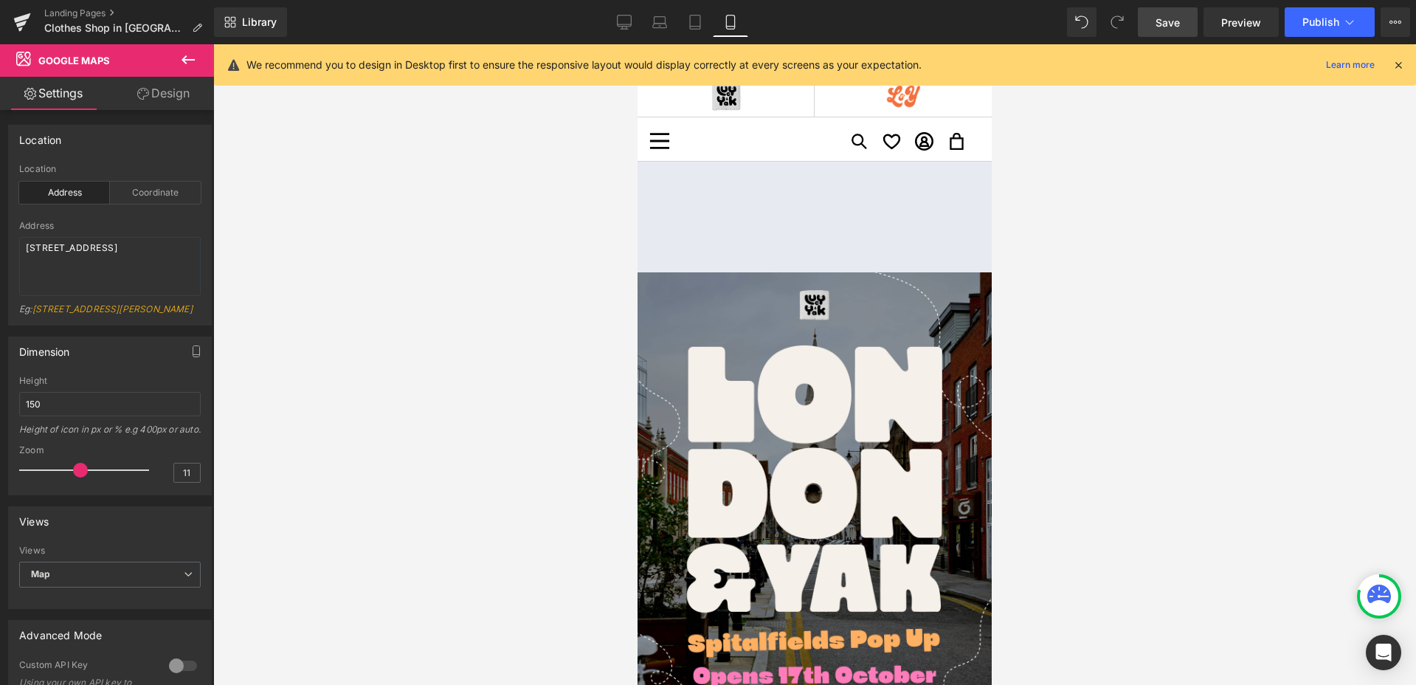
click at [1176, 27] on span "Save" at bounding box center [1168, 22] width 24 height 15
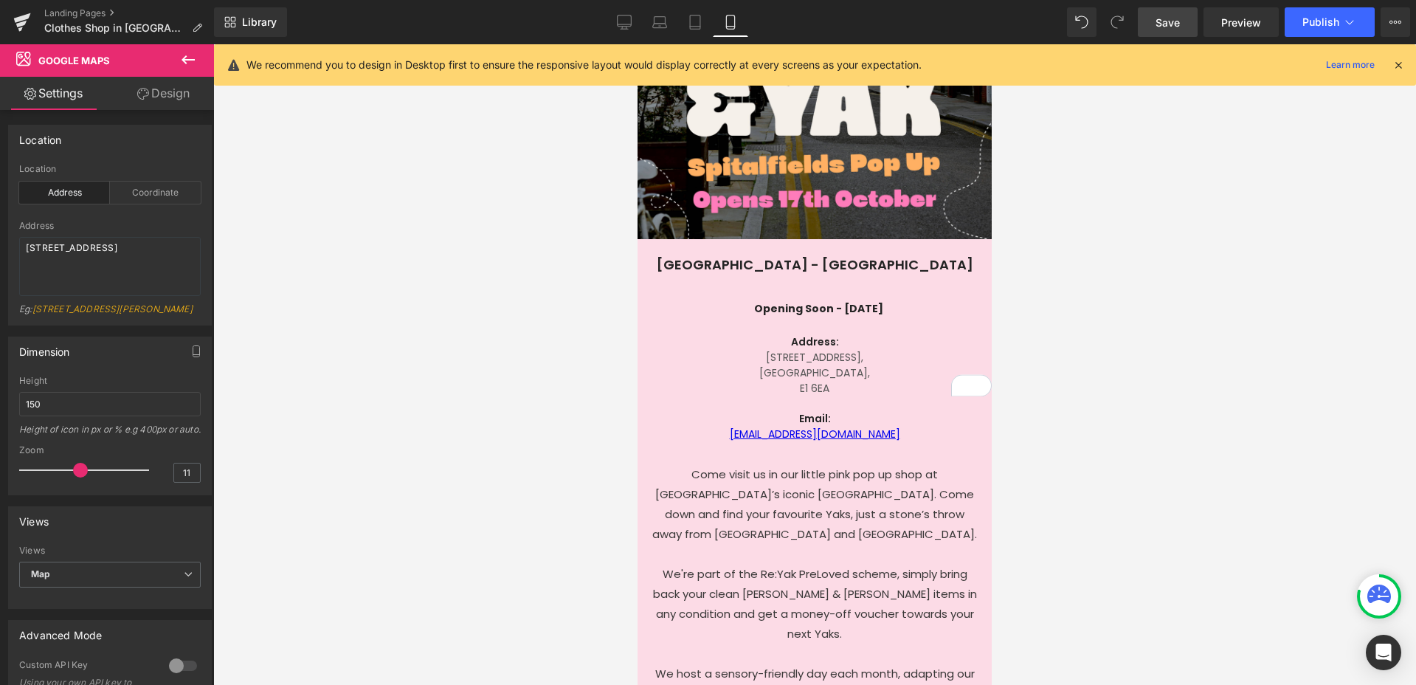
scroll to position [446, 0]
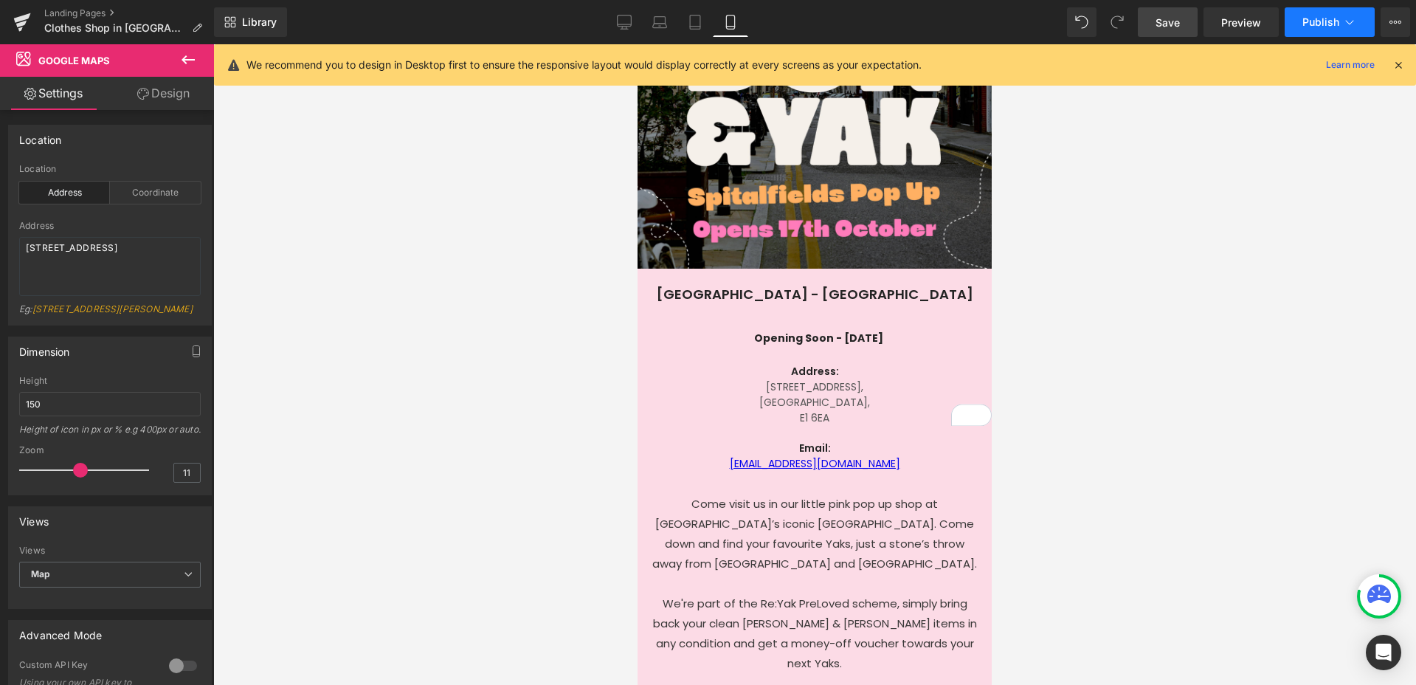
click at [1318, 21] on span "Publish" at bounding box center [1321, 22] width 37 height 12
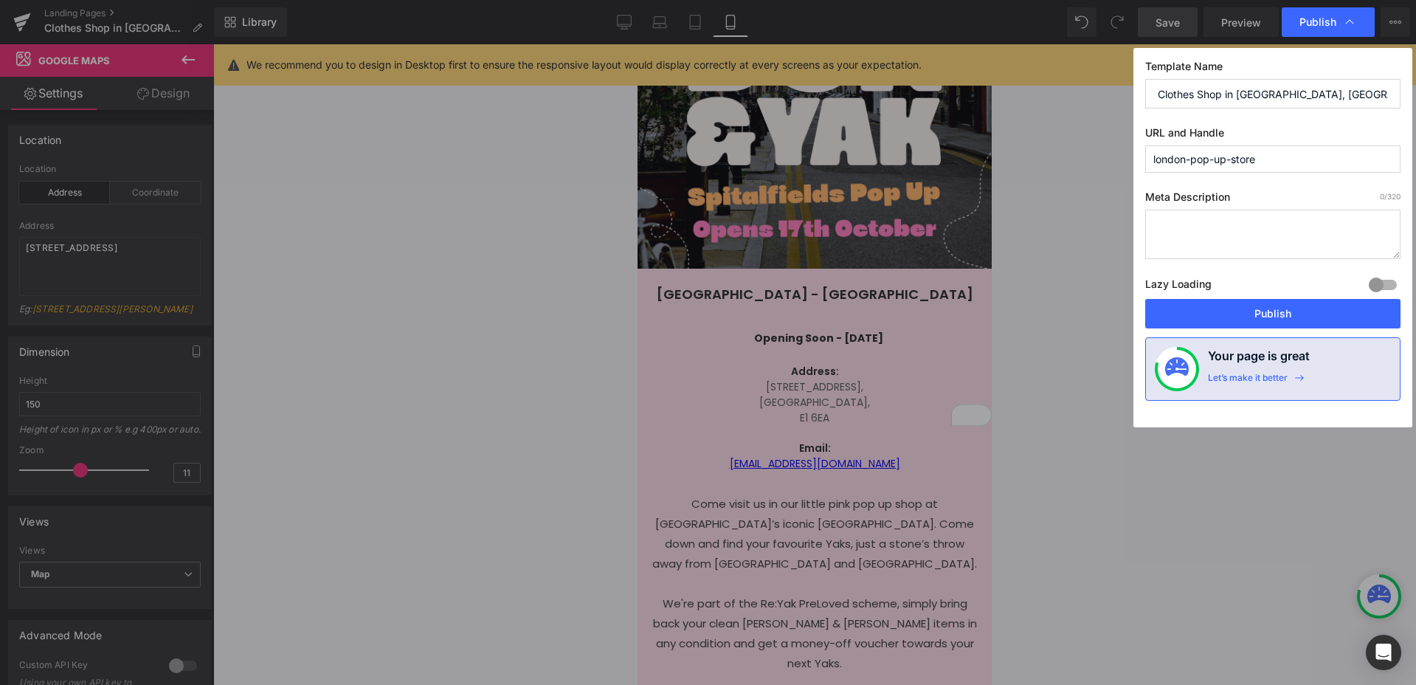
click at [1256, 305] on button "Publish" at bounding box center [1272, 314] width 255 height 30
